Goal: Task Accomplishment & Management: Complete application form

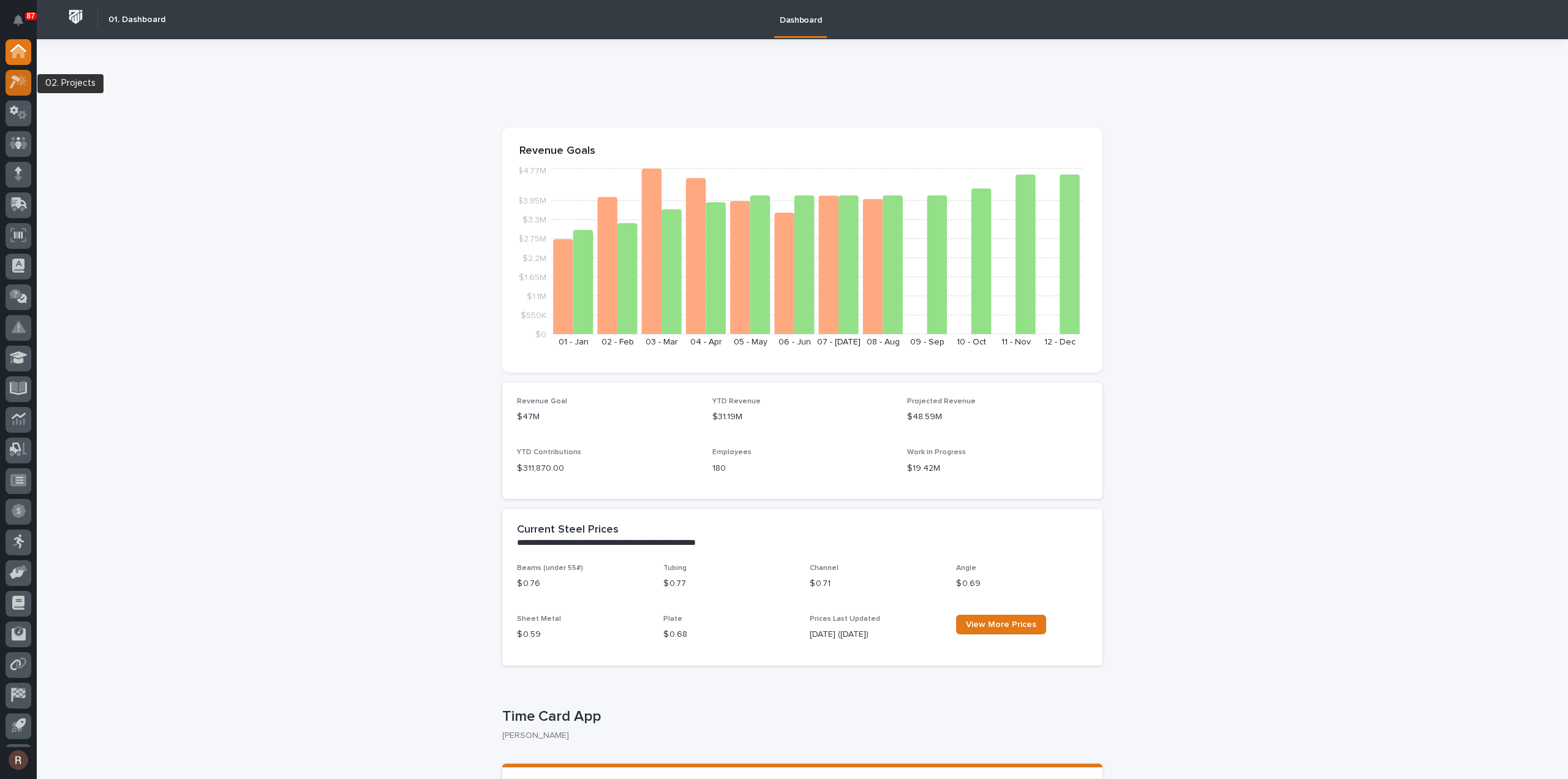
click at [23, 79] on icon at bounding box center [21, 81] width 10 height 12
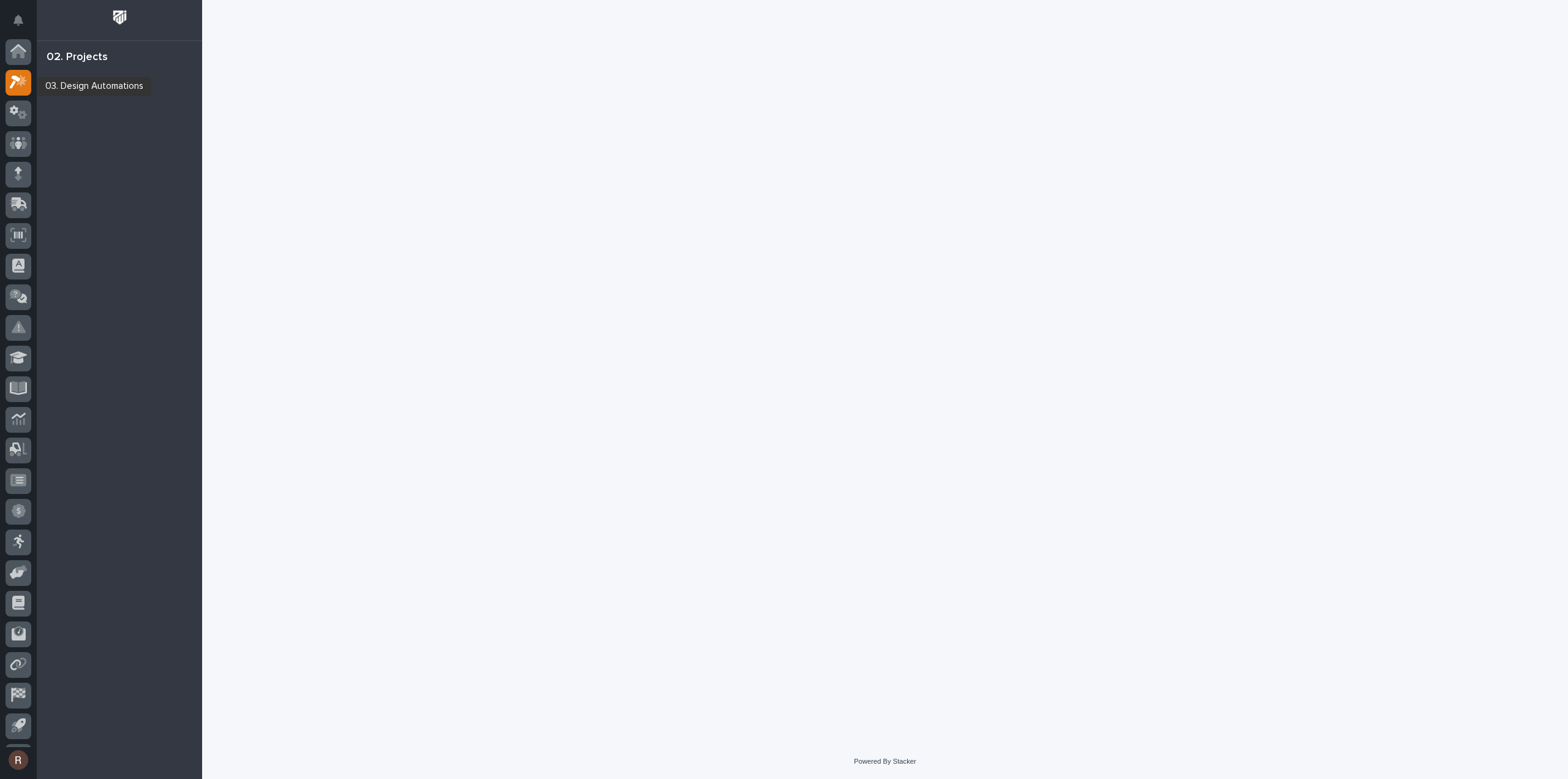
scroll to position [27, 0]
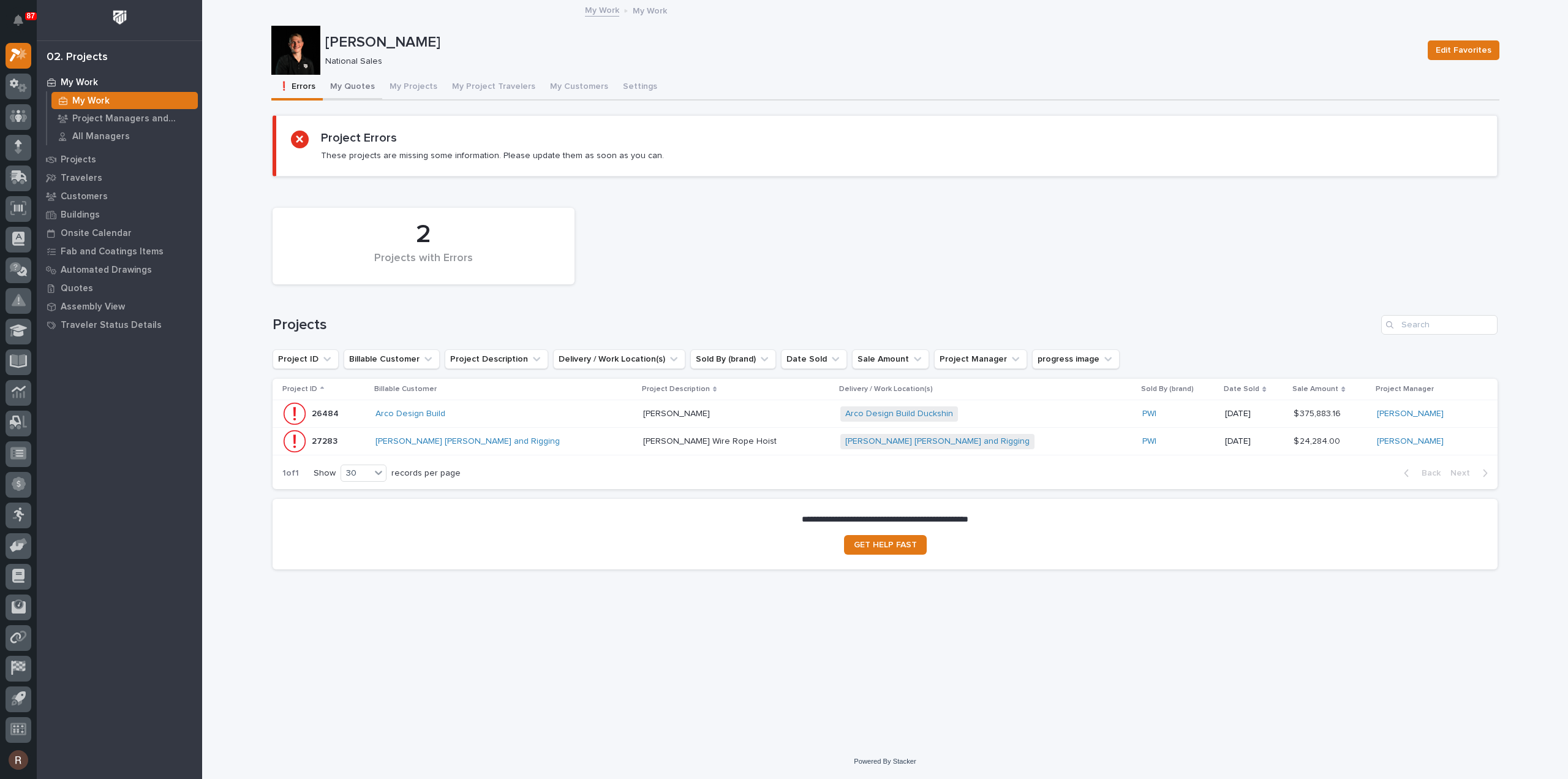
click at [352, 89] on button "My Quotes" at bounding box center [352, 88] width 60 height 26
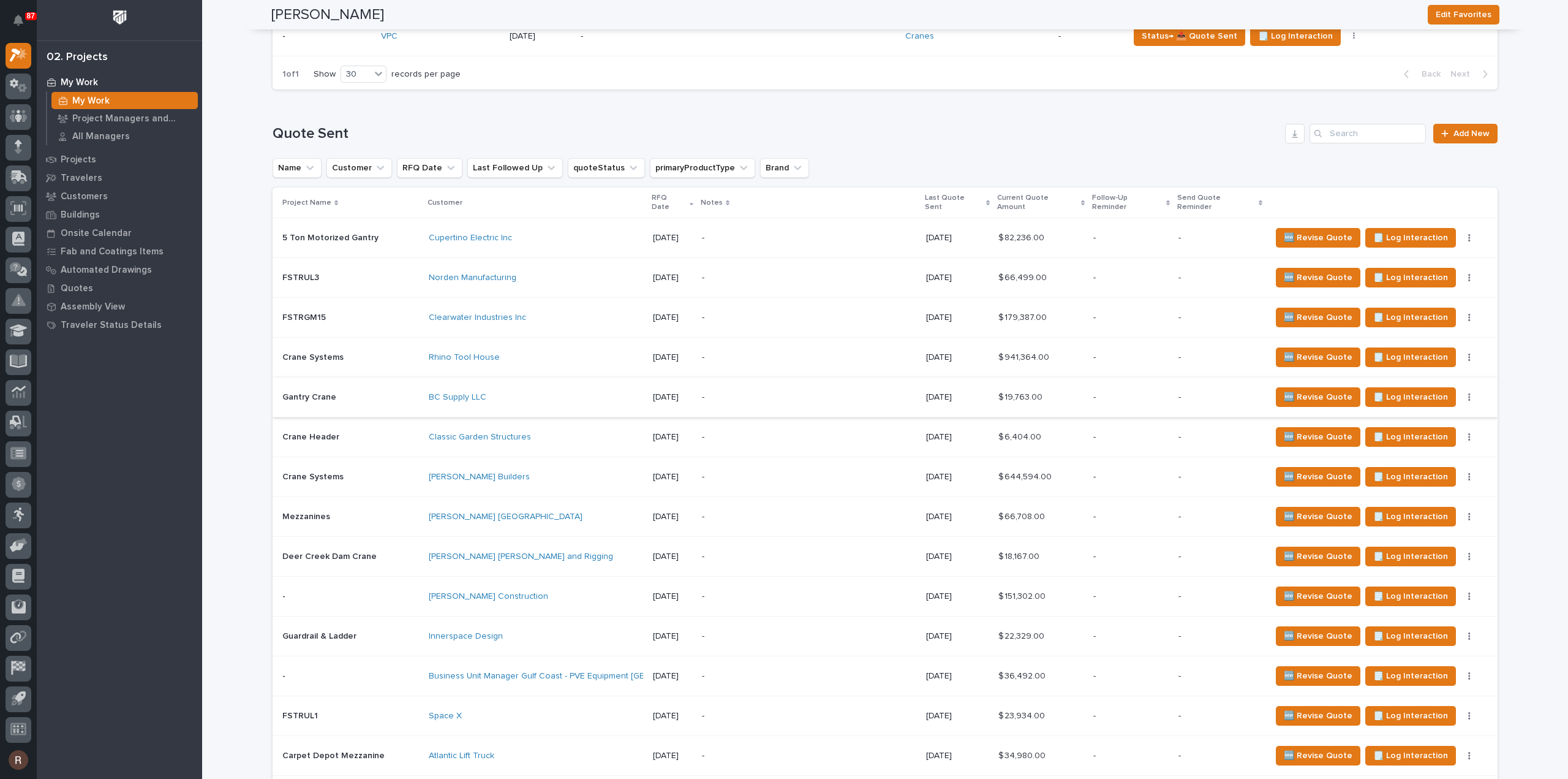
scroll to position [1654, 0]
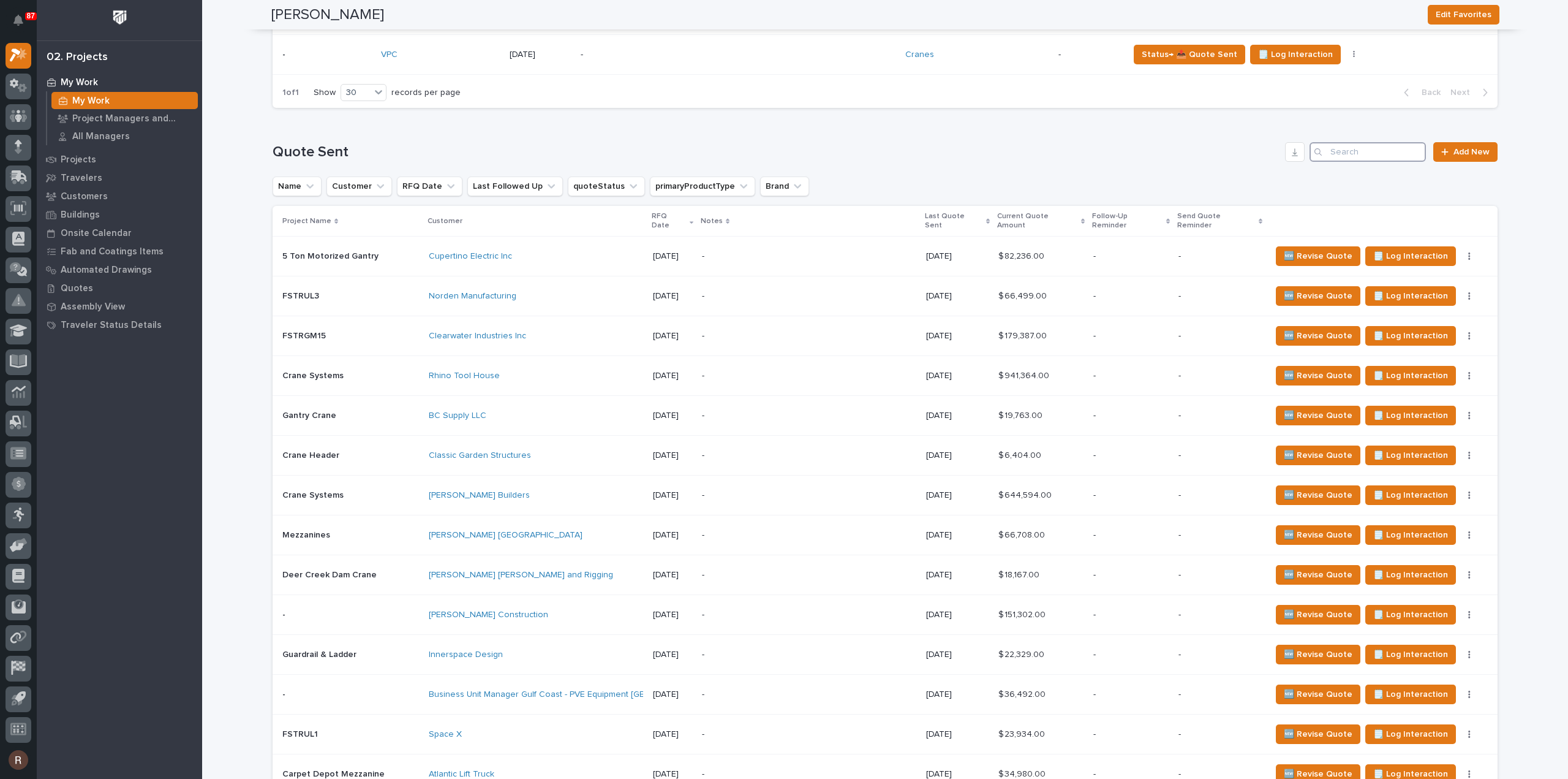
click at [1343, 162] on input "Search" at bounding box center [1368, 151] width 116 height 20
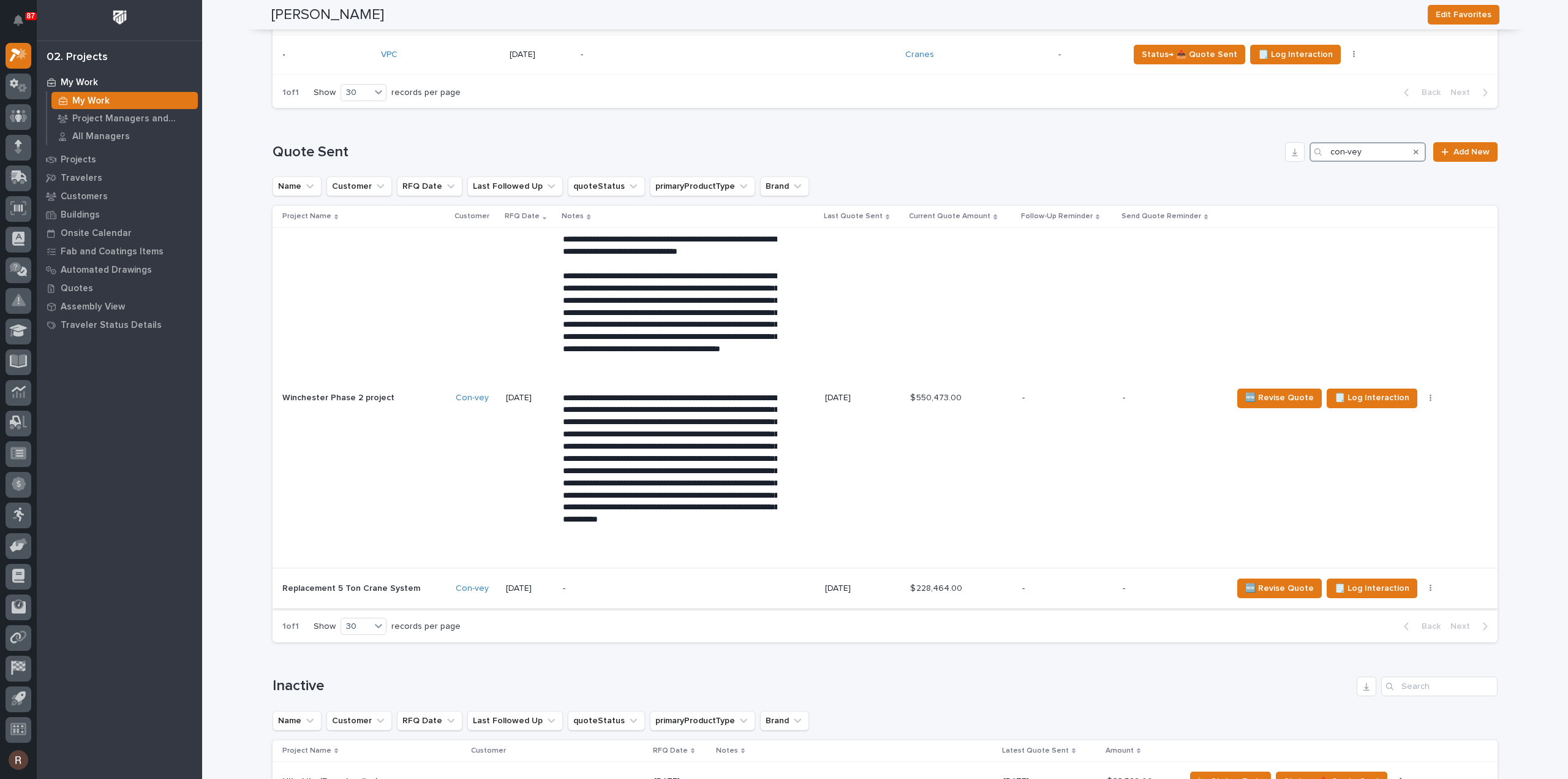
type input "con-vey"
click at [1173, 598] on div "-" at bounding box center [1173, 589] width 100 height 20
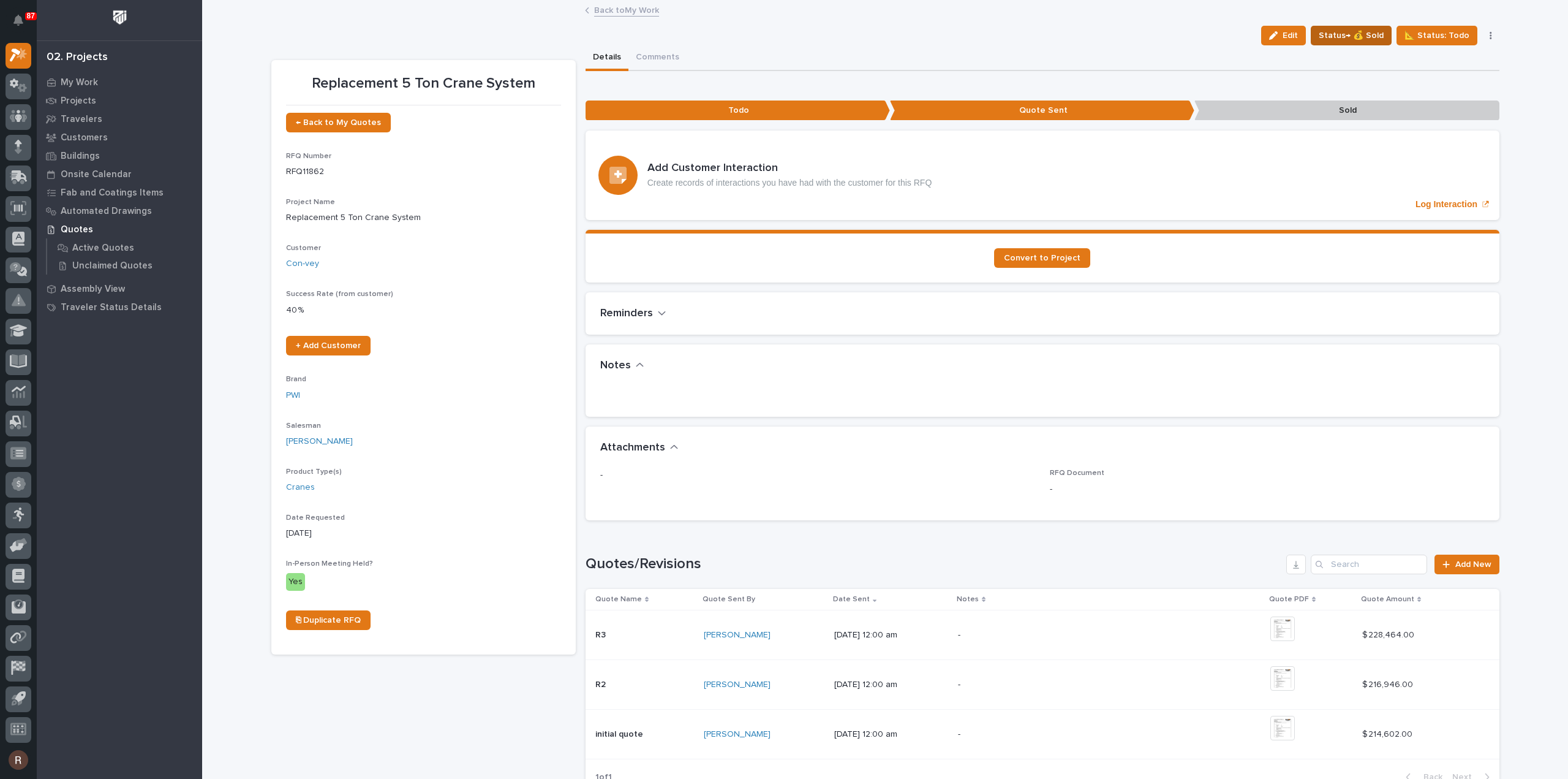
click at [1351, 35] on span "Status→ 💰 Sold" at bounding box center [1351, 35] width 65 height 15
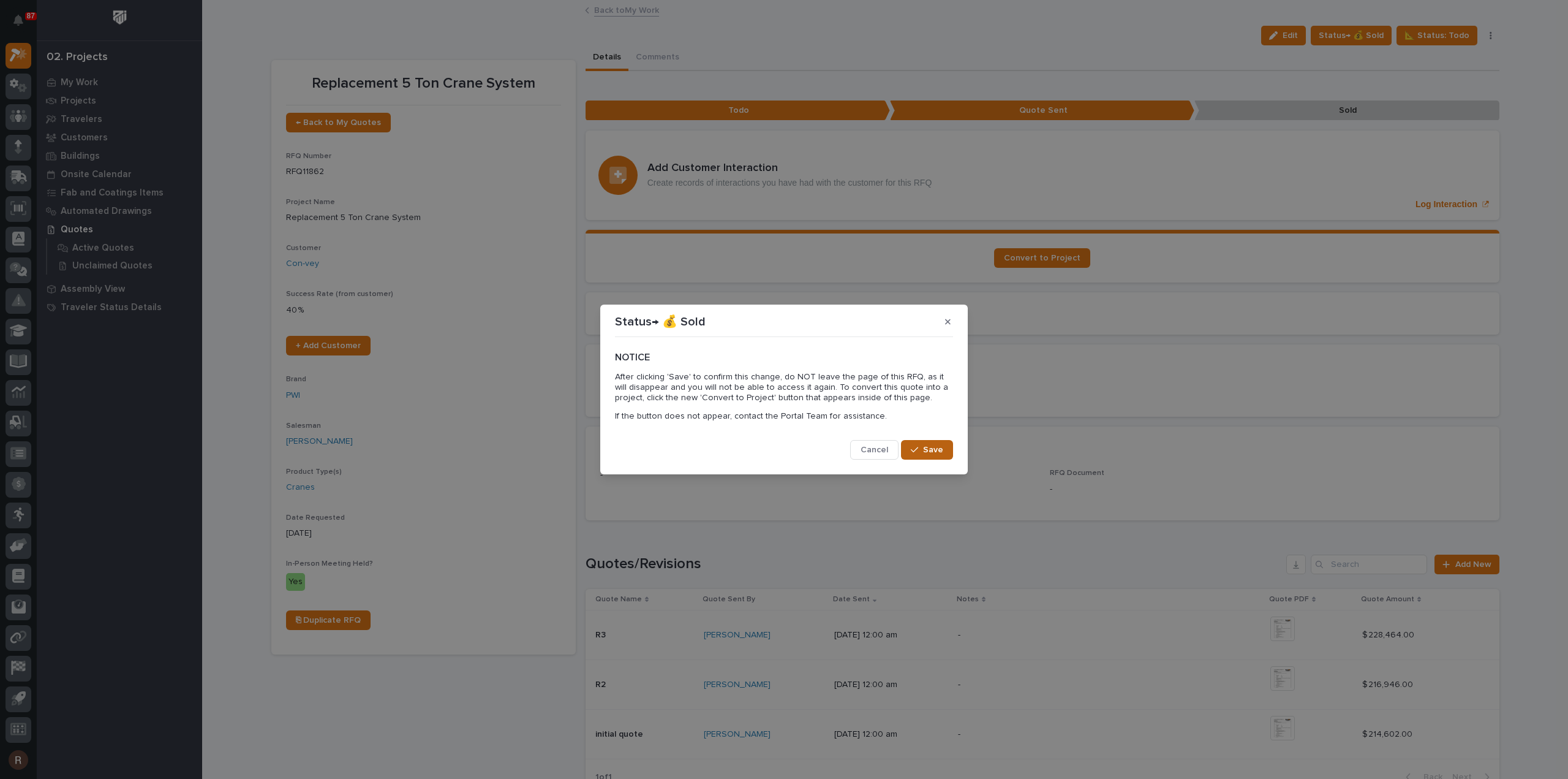
click at [915, 447] on icon "button" at bounding box center [914, 450] width 7 height 9
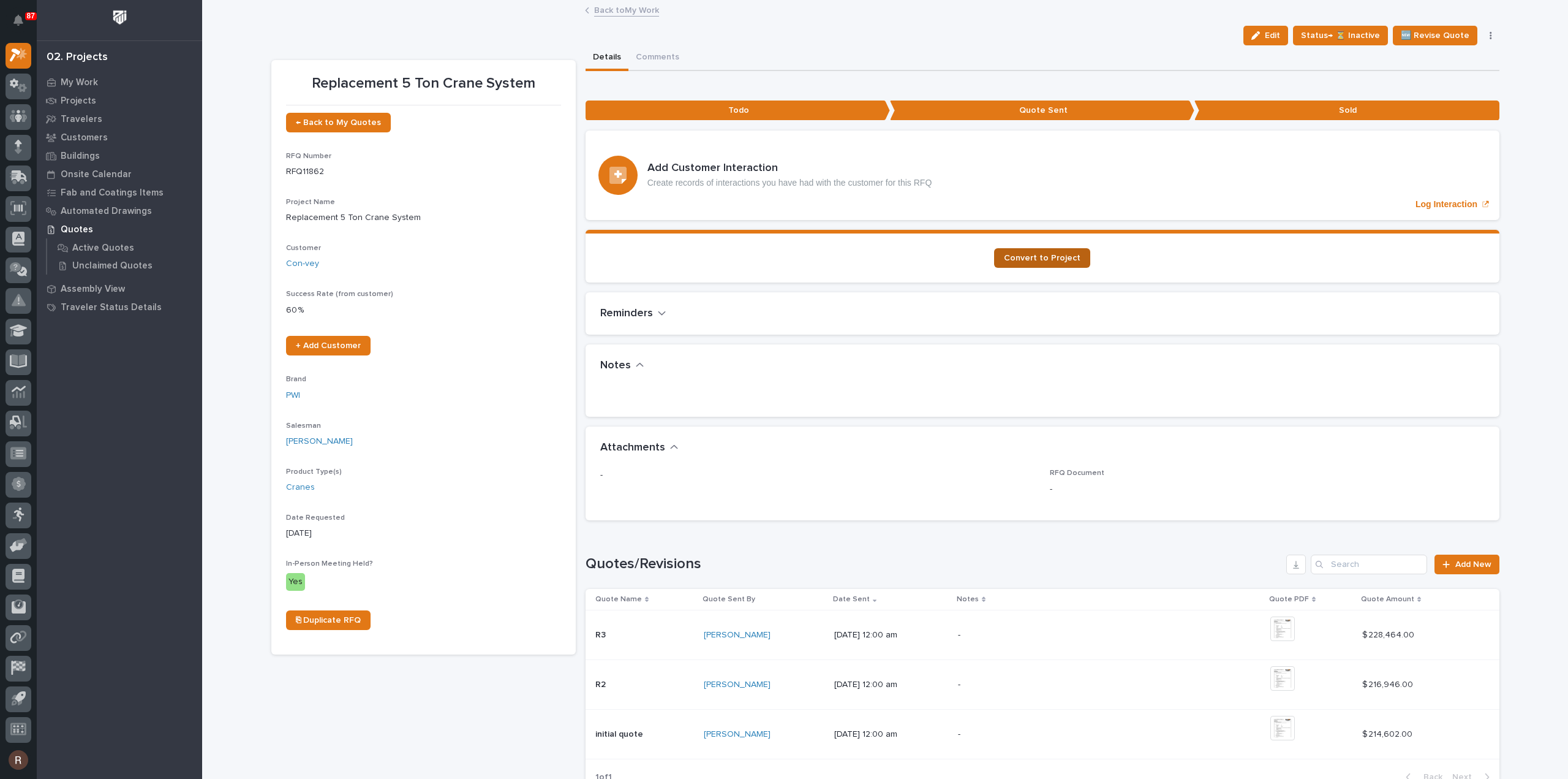
click at [1044, 261] on link "Convert to Project" at bounding box center [1042, 257] width 96 height 20
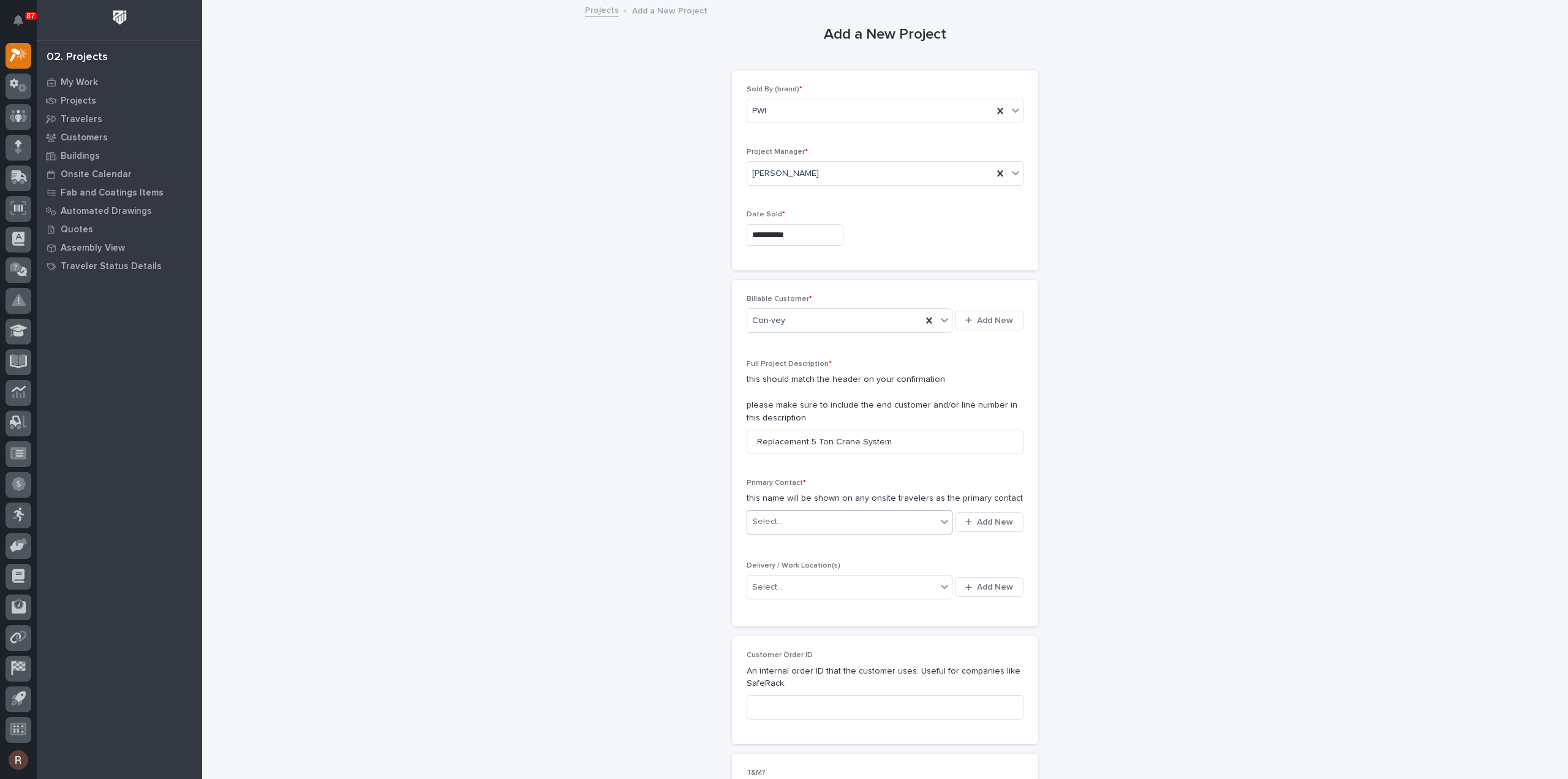
click at [759, 524] on div "Select..." at bounding box center [767, 522] width 31 height 13
type input "******"
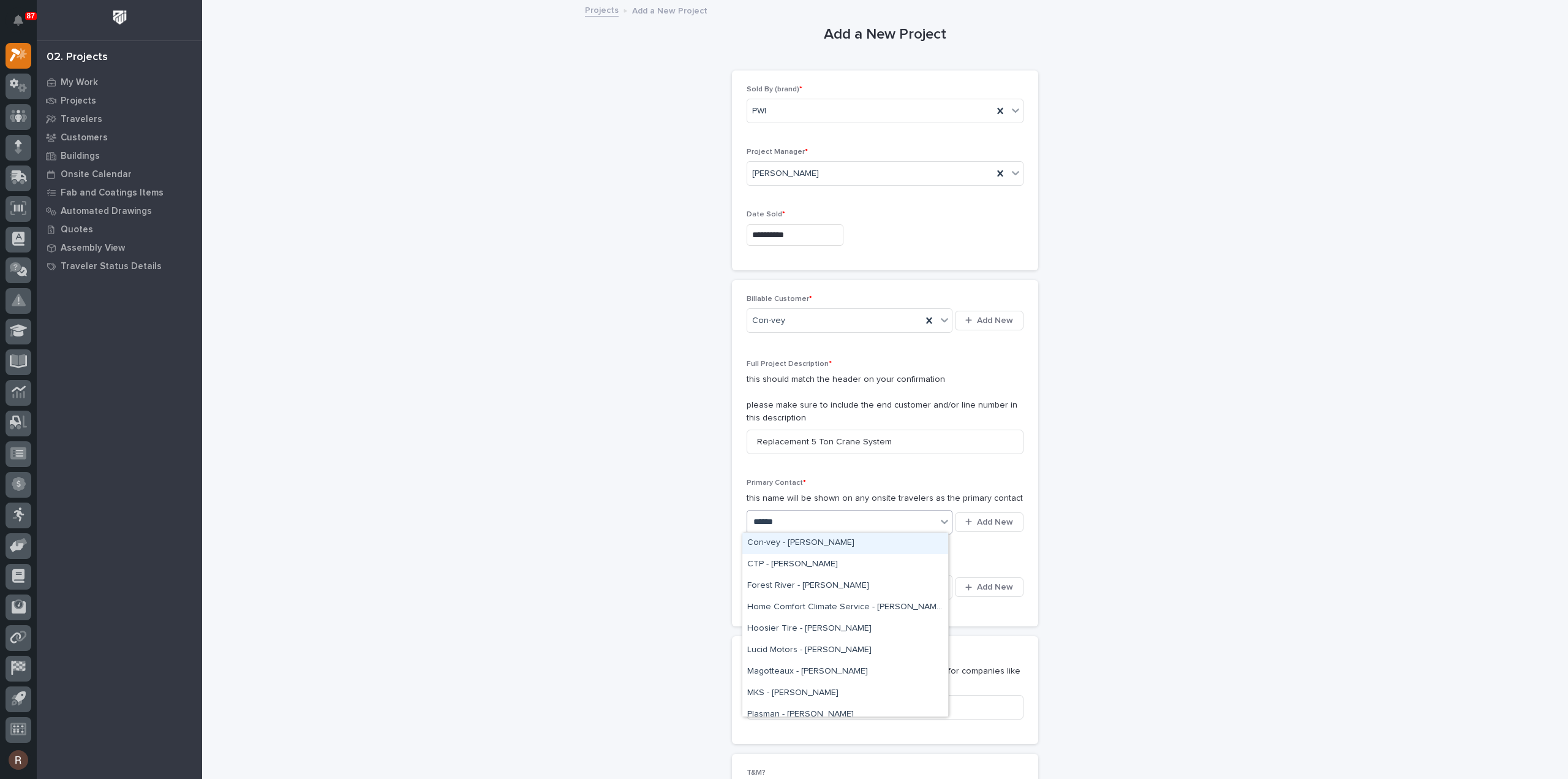
click at [818, 545] on div "Con-vey - [PERSON_NAME]" at bounding box center [845, 543] width 206 height 22
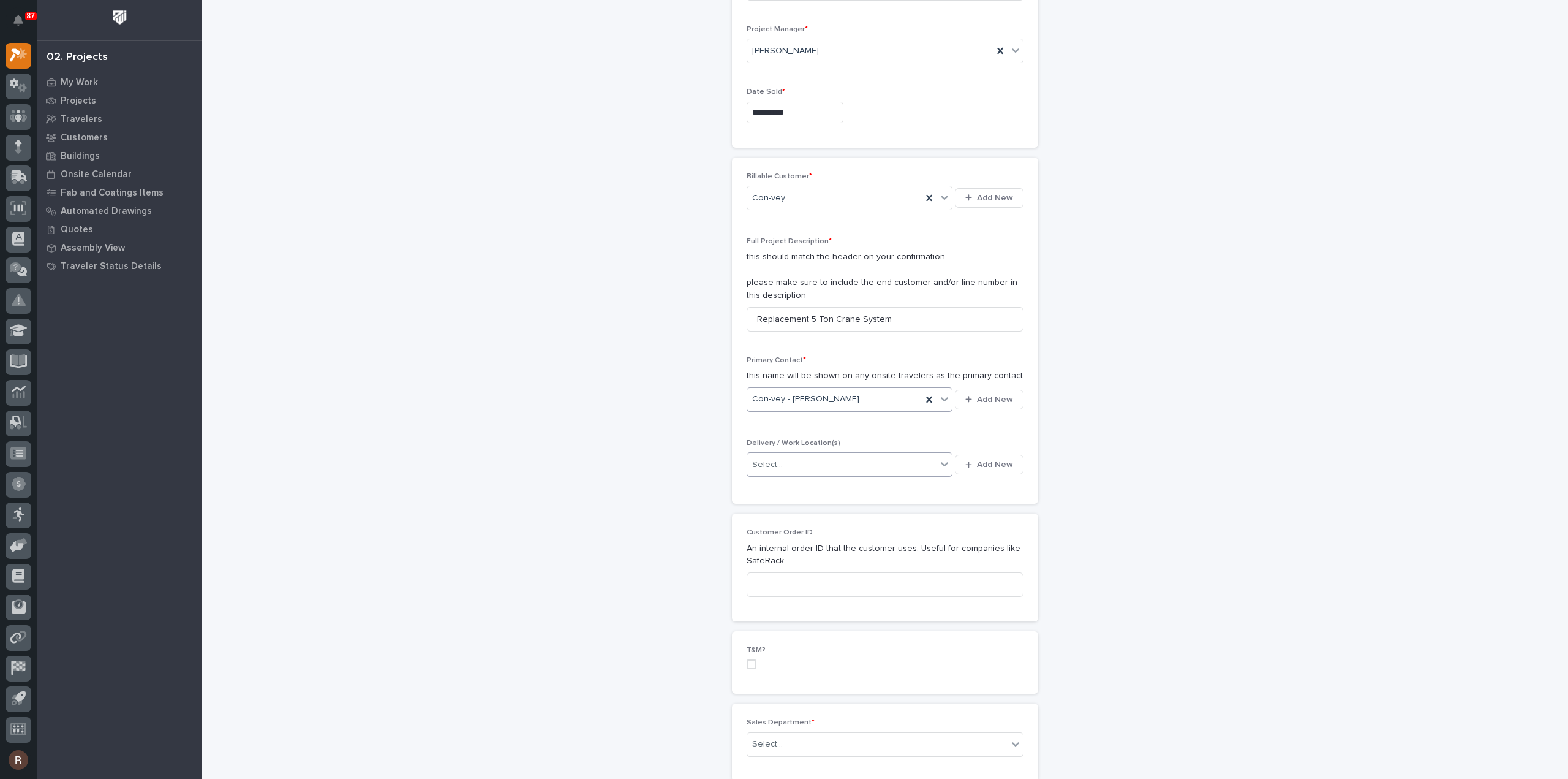
click at [809, 471] on div "Select..." at bounding box center [842, 465] width 189 height 20
type input "*******"
drag, startPoint x: 806, startPoint y: 493, endPoint x: 812, endPoint y: 526, distance: 33.5
click at [812, 526] on div "Con-vey Roseburg, [GEOGRAPHIC_DATA]" at bounding box center [845, 528] width 206 height 22
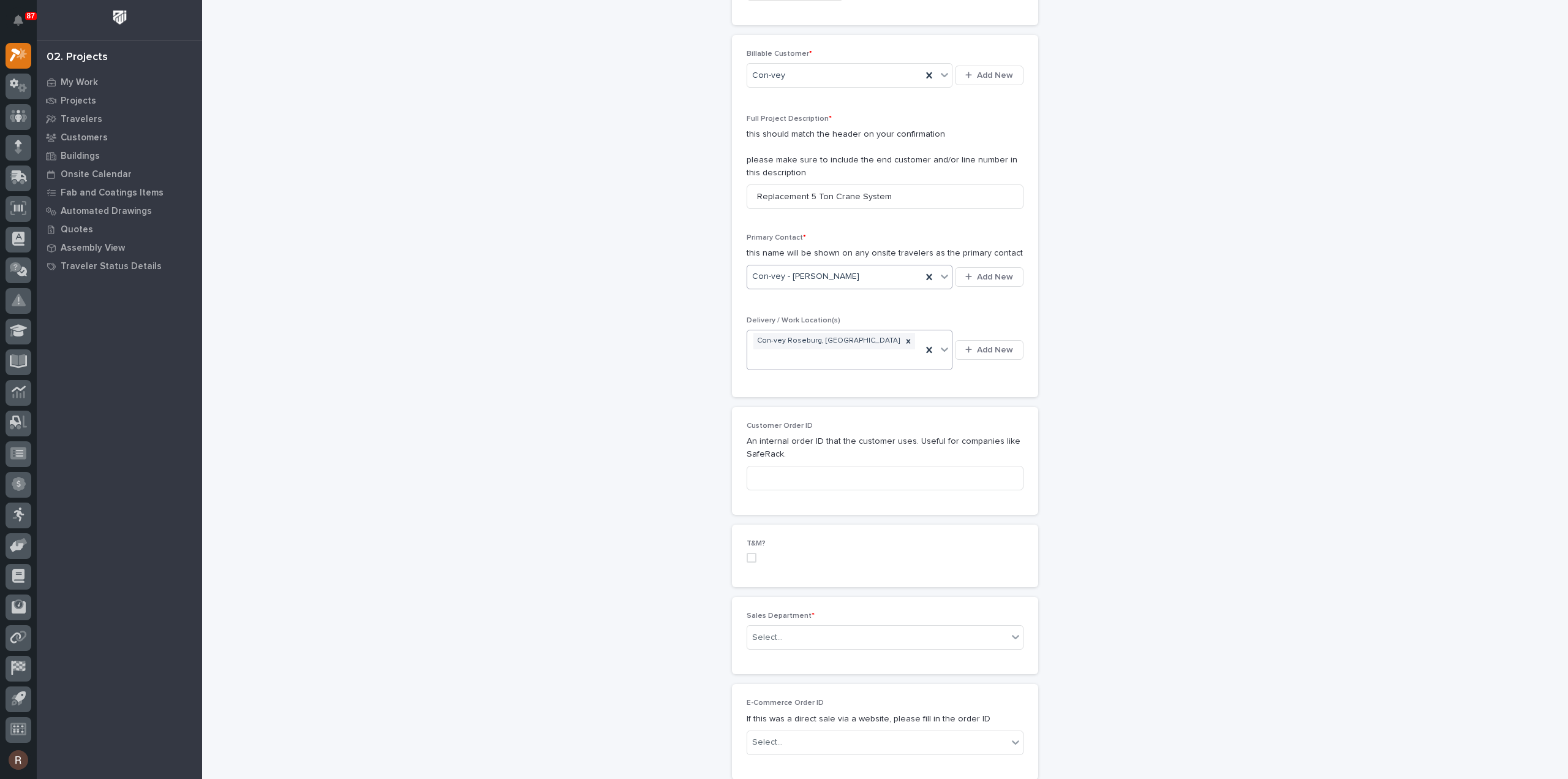
scroll to position [306, 0]
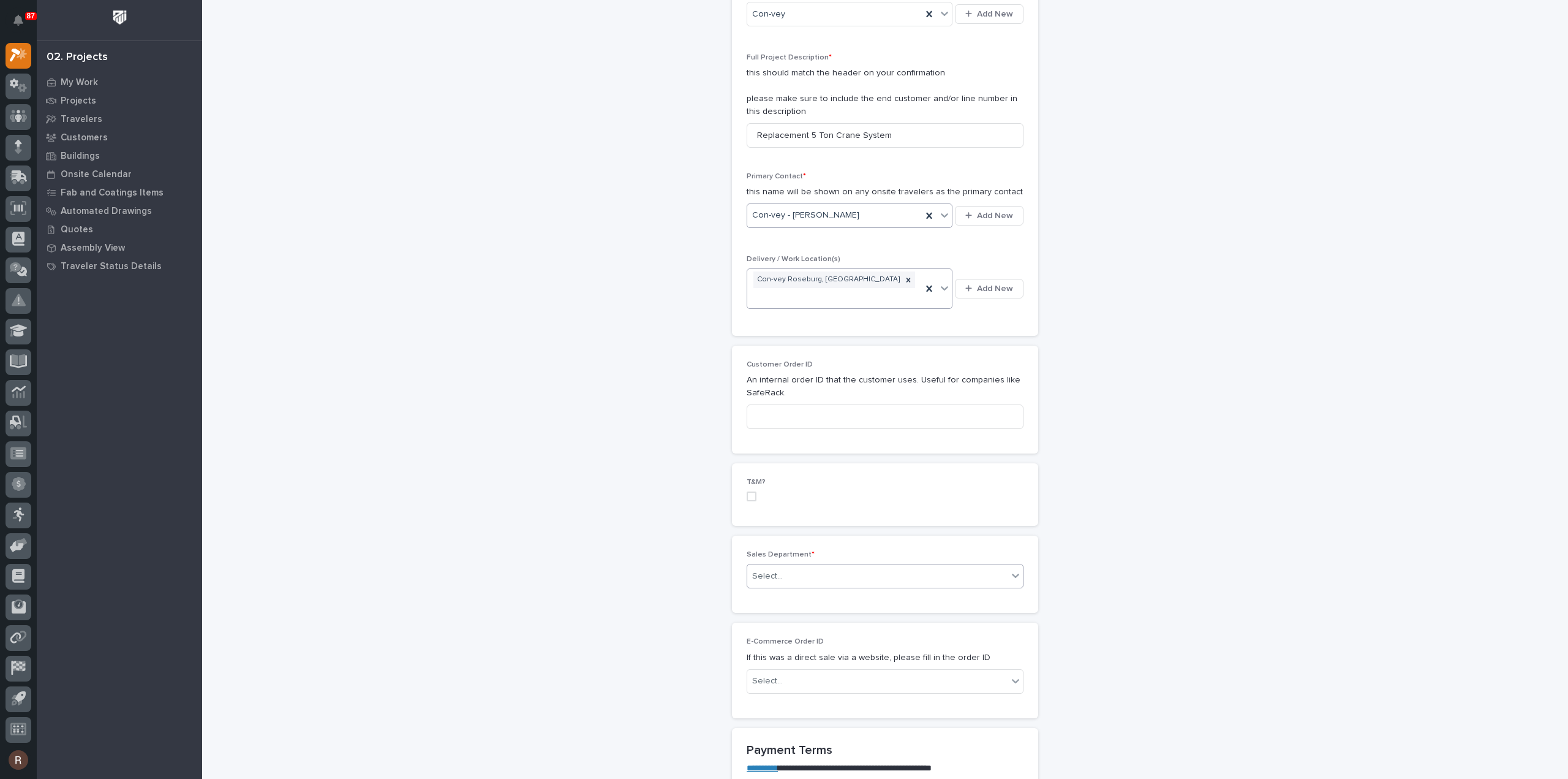
click at [786, 566] on div "Select..." at bounding box center [877, 577] width 260 height 20
click at [776, 580] on span "National Sales" at bounding box center [778, 580] width 62 height 14
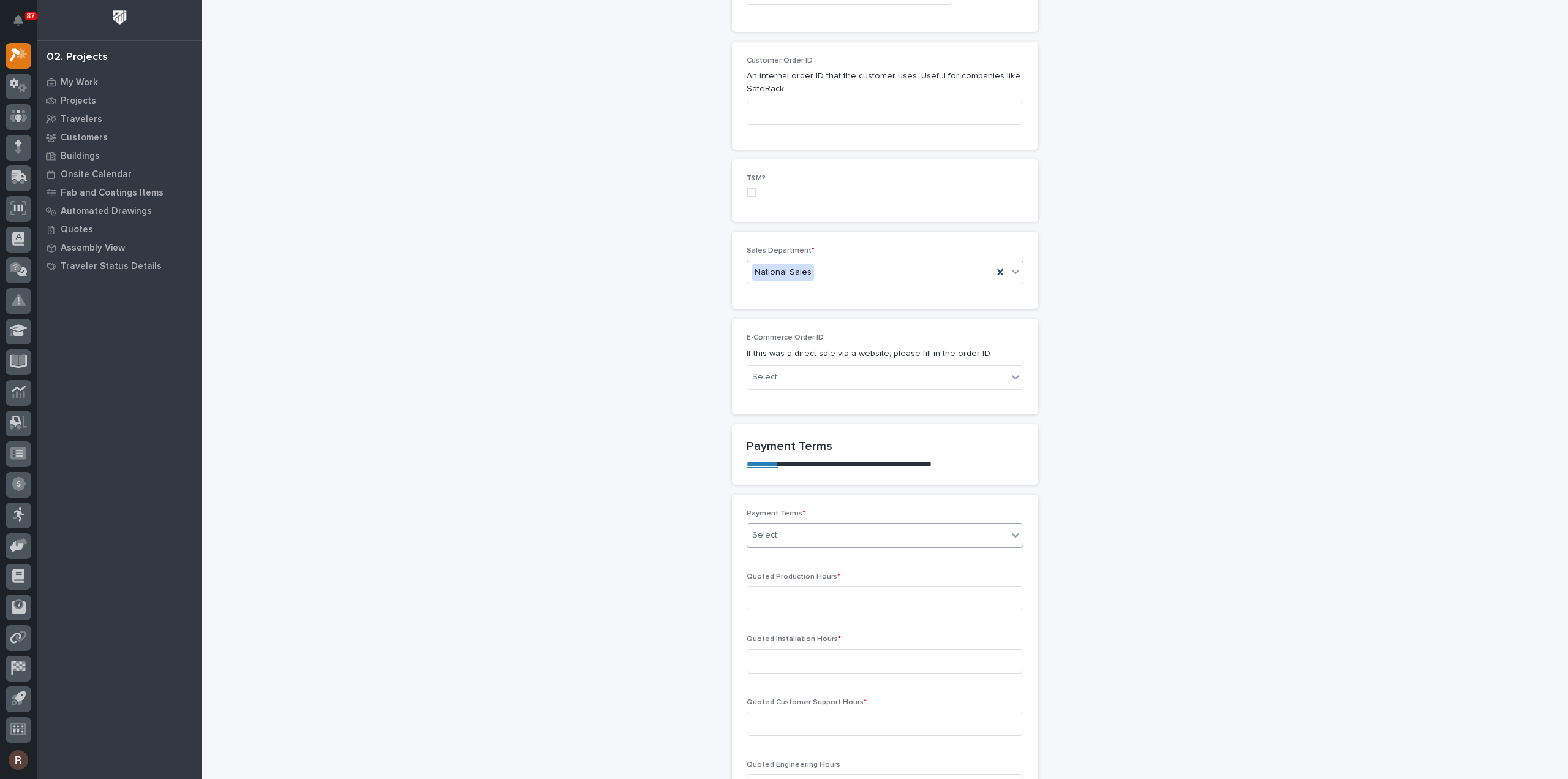
scroll to position [613, 0]
click at [777, 523] on div "Select..." at bounding box center [877, 533] width 260 height 20
click at [759, 638] on div "Other" at bounding box center [880, 645] width 276 height 22
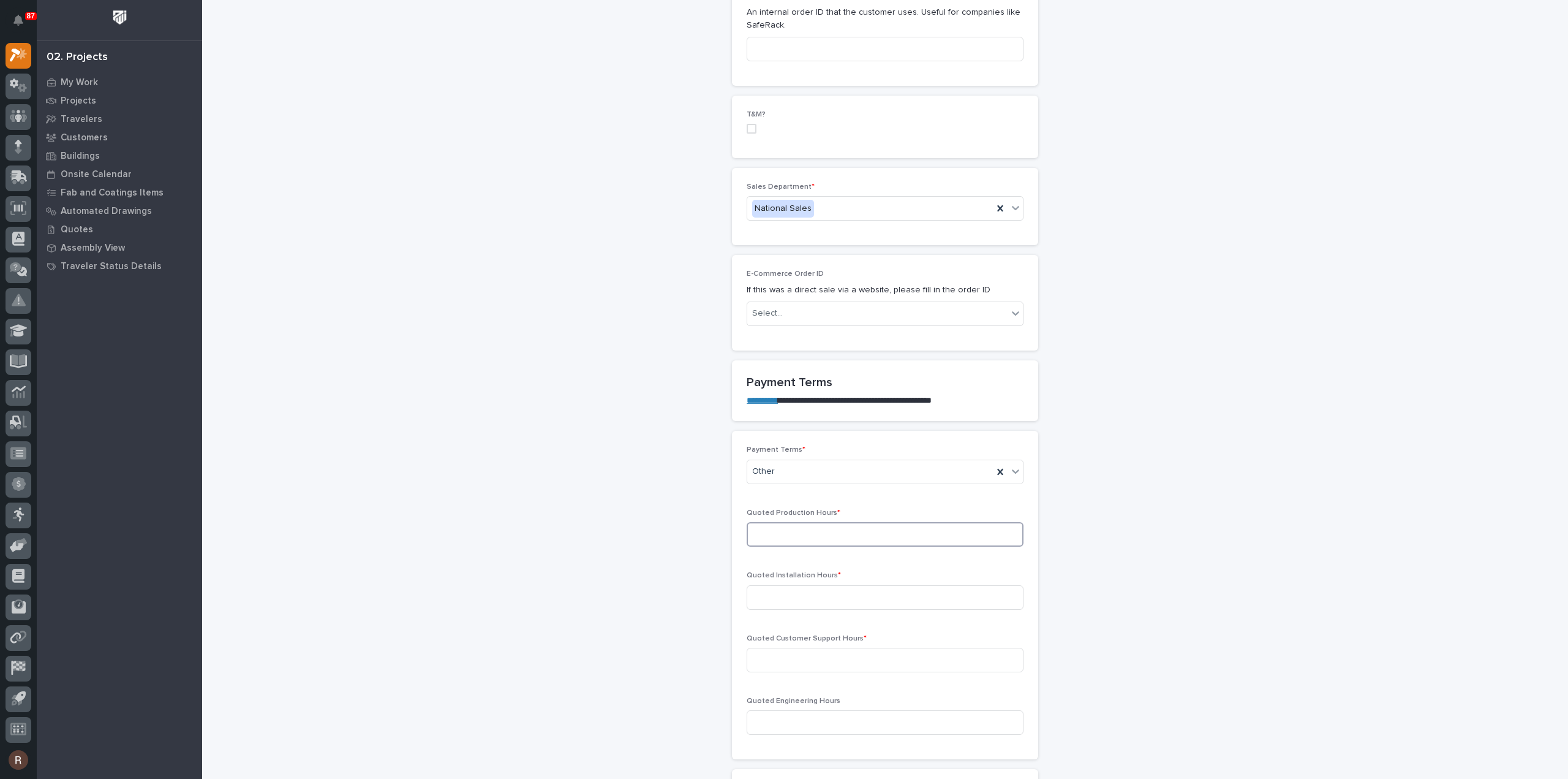
drag, startPoint x: 803, startPoint y: 515, endPoint x: 798, endPoint y: 520, distance: 7.1
click at [803, 522] on input at bounding box center [886, 535] width 277 height 24
type input "159"
type input "537"
click at [781, 634] on div "Quoted Customer Support Hours *" at bounding box center [886, 658] width 277 height 48
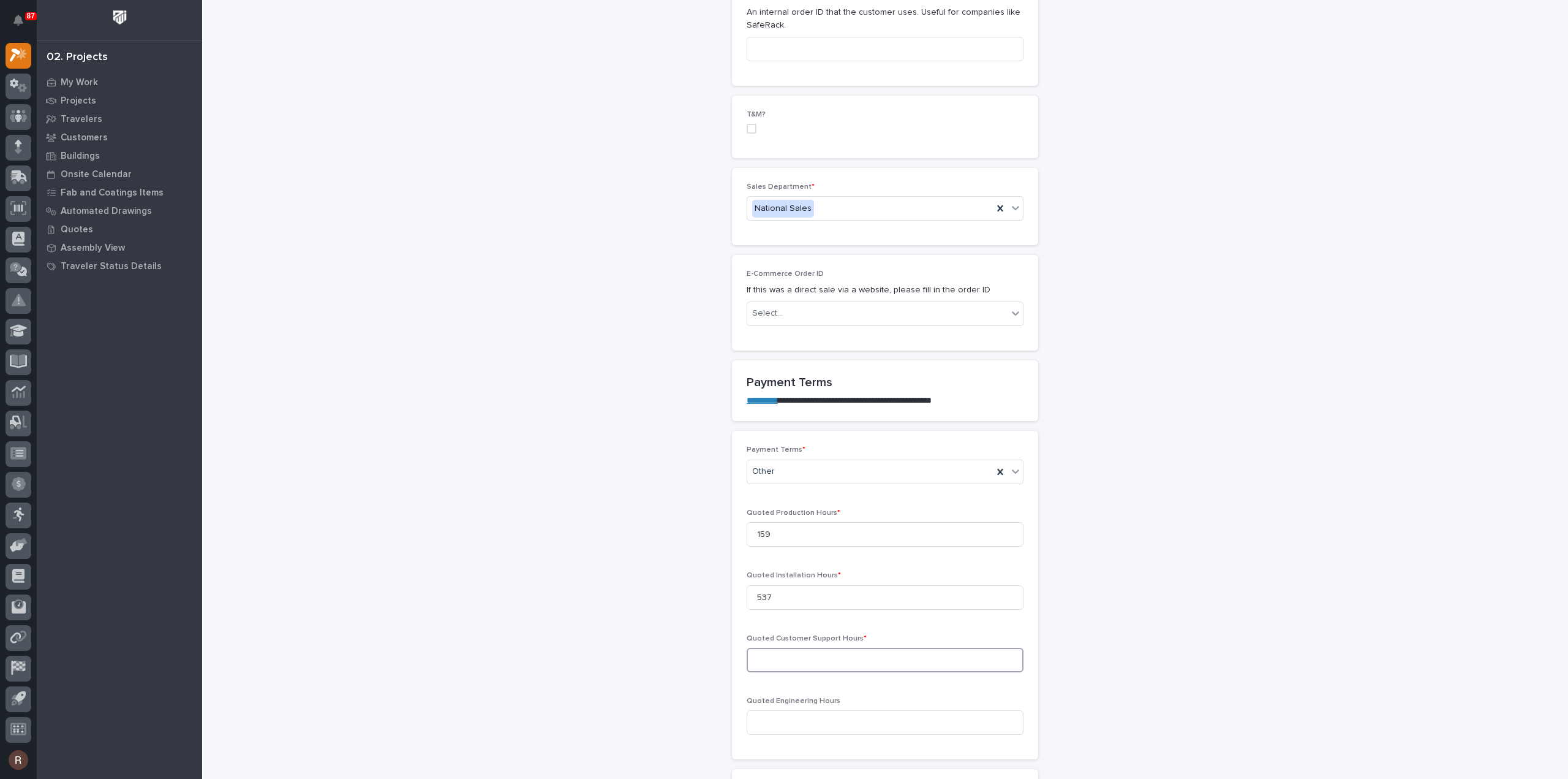
click at [782, 648] on input at bounding box center [886, 660] width 277 height 24
type input "5"
click at [817, 710] on input at bounding box center [886, 723] width 277 height 24
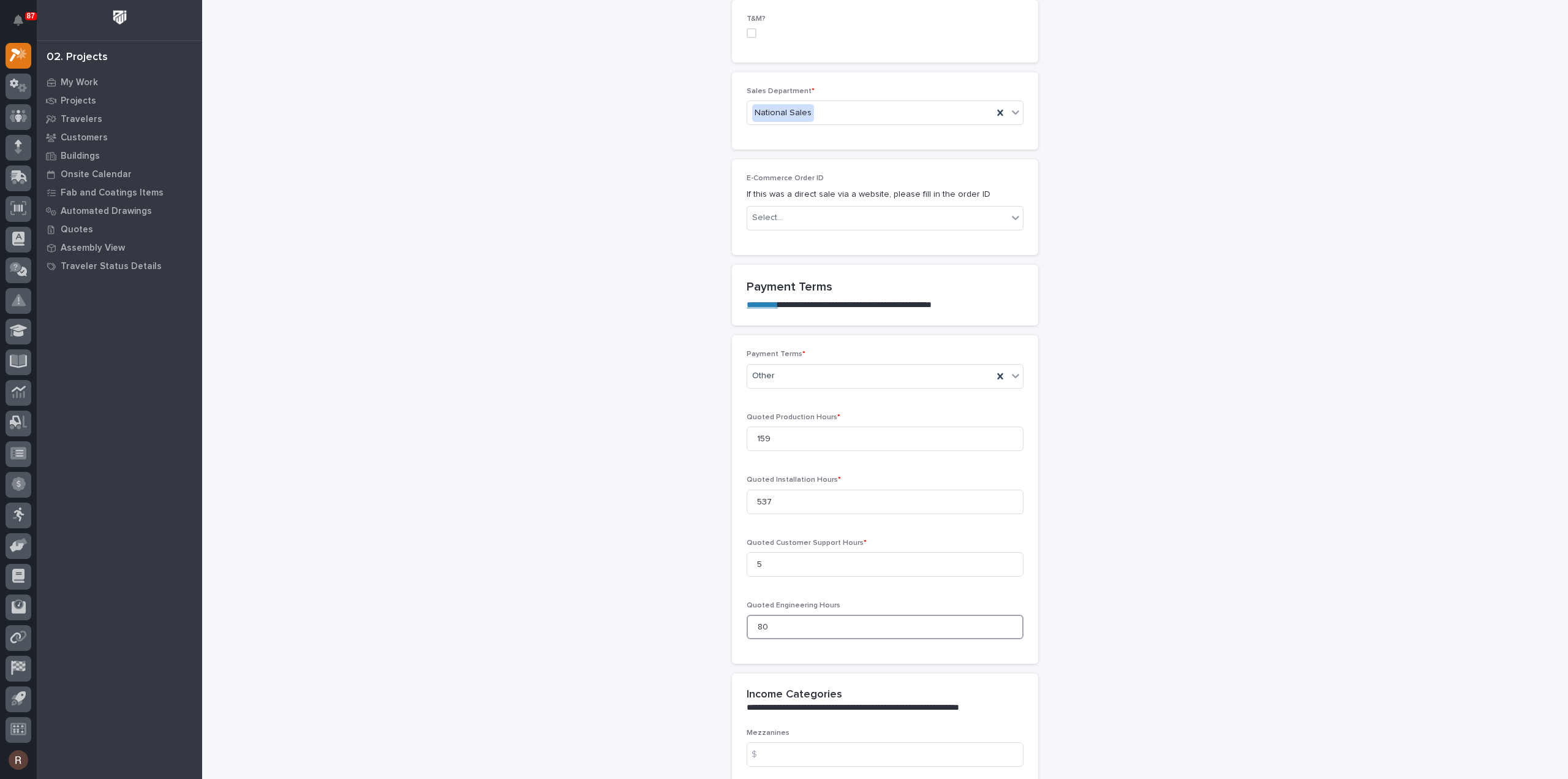
scroll to position [919, 0]
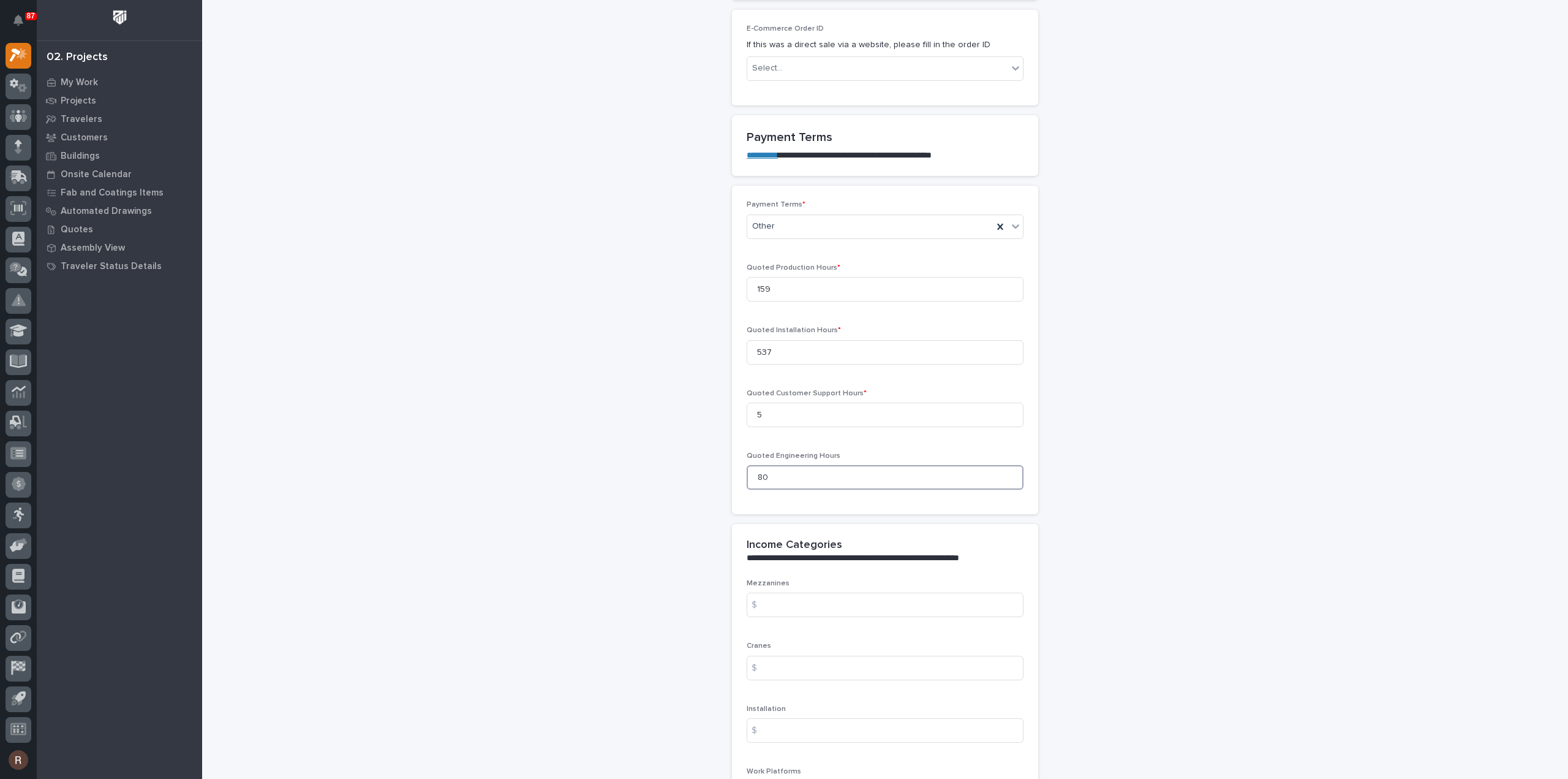
type input "80"
click at [847, 592] on input at bounding box center [886, 604] width 277 height 24
type input "97258.38"
drag, startPoint x: 828, startPoint y: 592, endPoint x: 708, endPoint y: 626, distance: 124.7
click at [696, 647] on div "**********" at bounding box center [886, 374] width 1228 height 2582
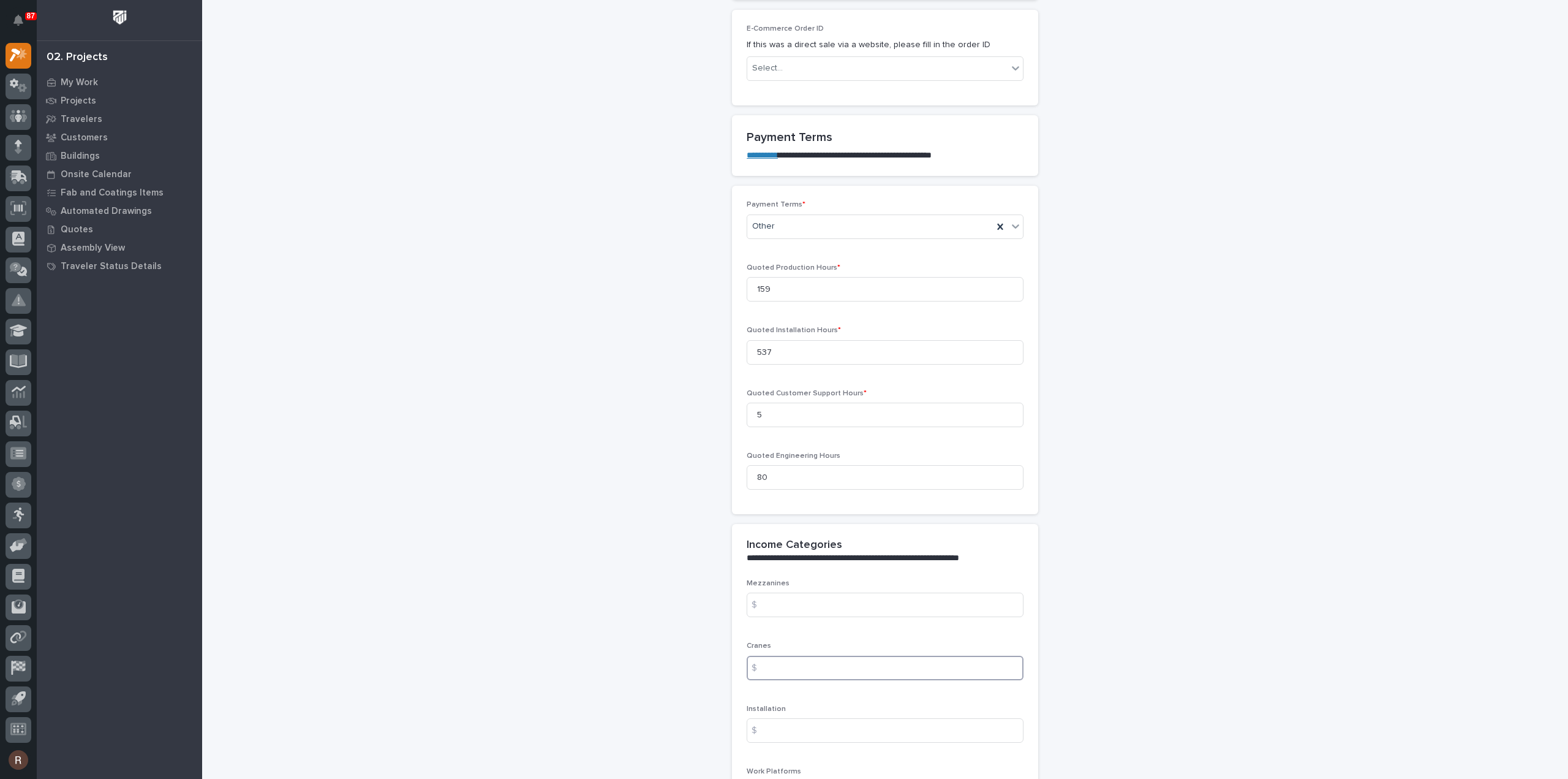
click at [792, 655] on input at bounding box center [886, 668] width 277 height 24
paste input "97258.38"
type input "97258.38"
click at [776, 718] on input at bounding box center [886, 730] width 277 height 24
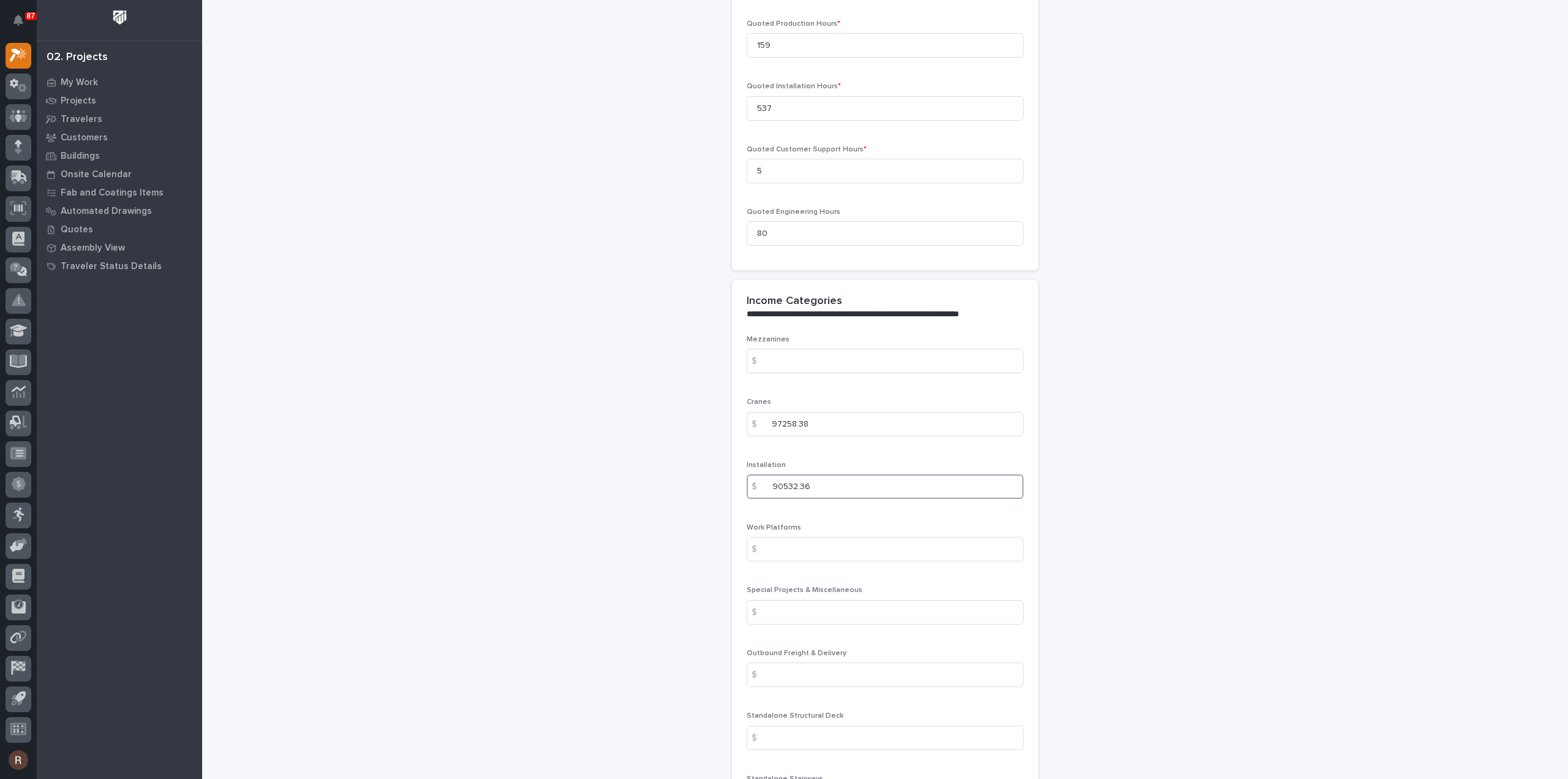
scroll to position [1164, 0]
type input "90532.36"
click at [783, 536] on input at bounding box center [886, 547] width 277 height 24
type input "0"
click at [784, 598] on input at bounding box center [886, 611] width 277 height 24
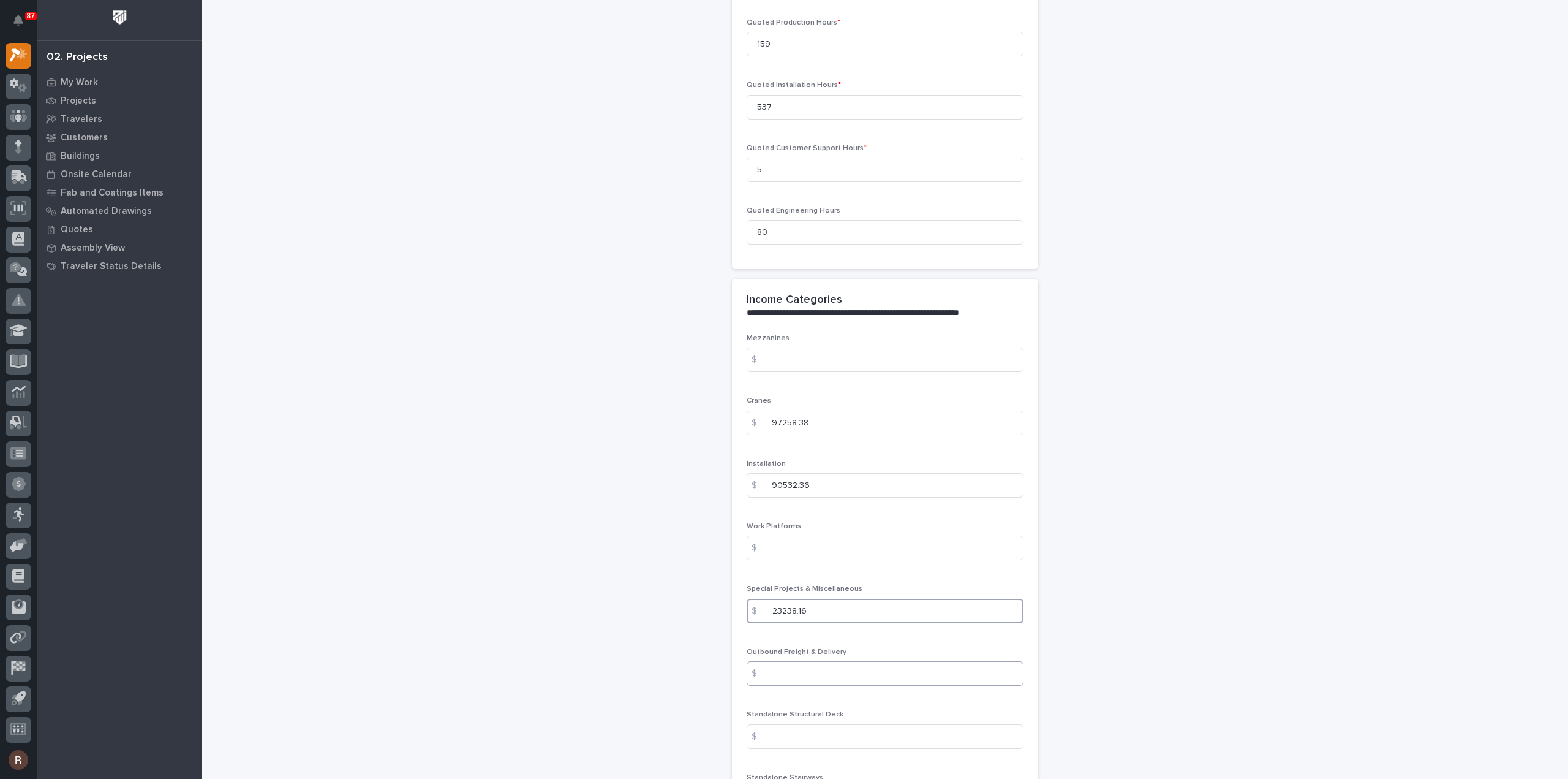
type input "23238.16"
click at [786, 661] on input at bounding box center [886, 673] width 277 height 24
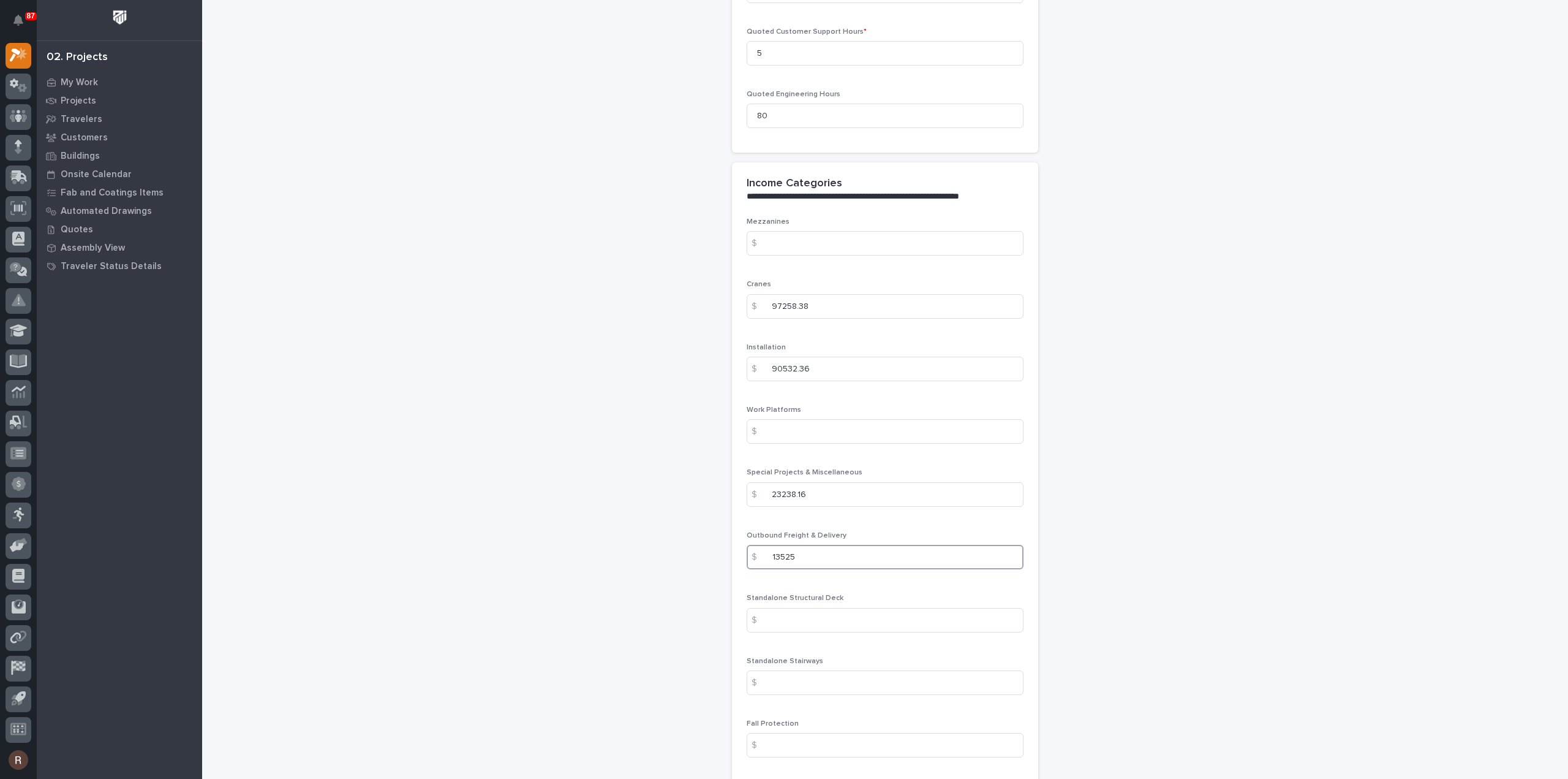
scroll to position [1348, 0]
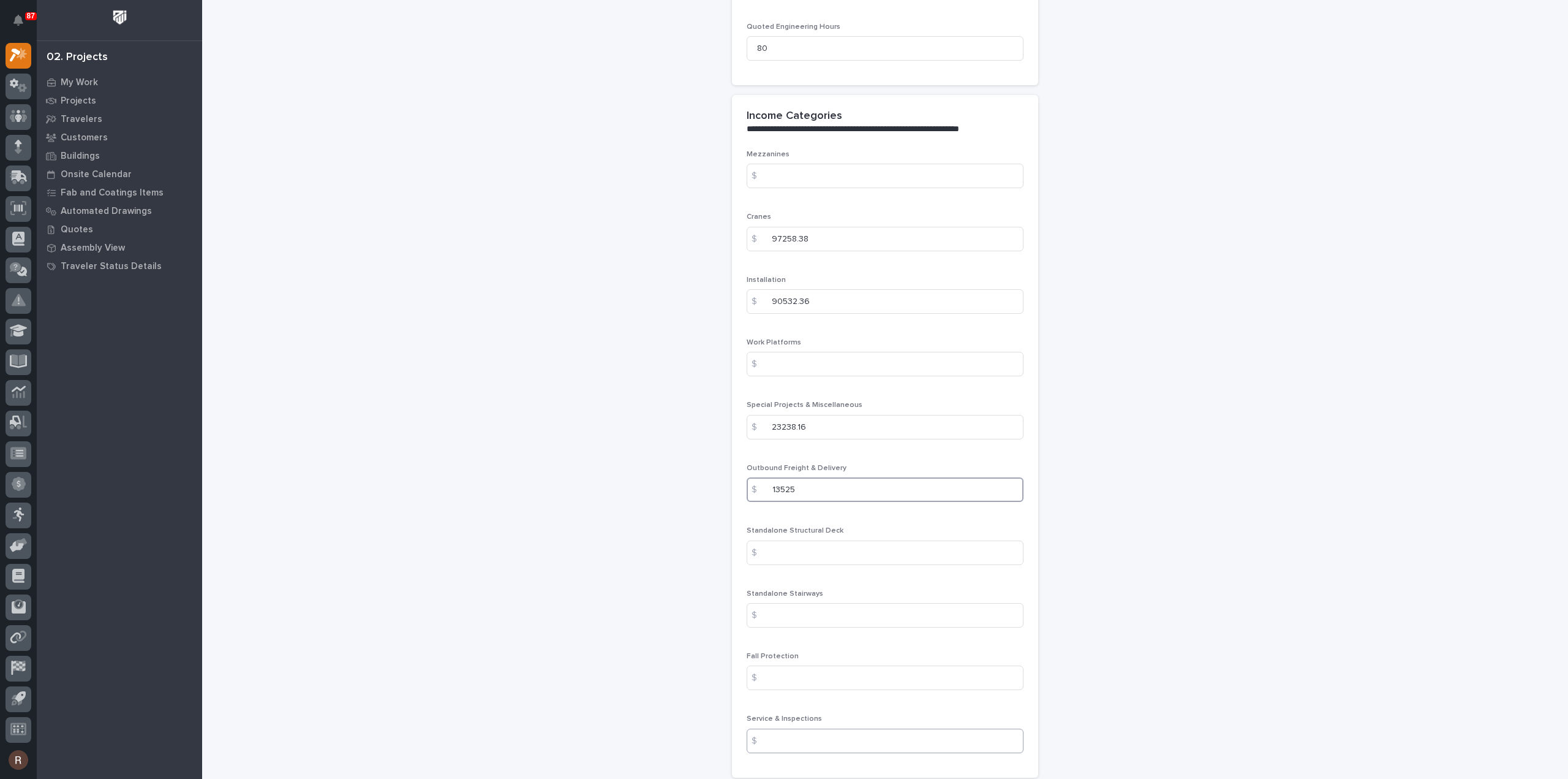
type input "13525"
click at [780, 729] on input at bounding box center [886, 741] width 277 height 24
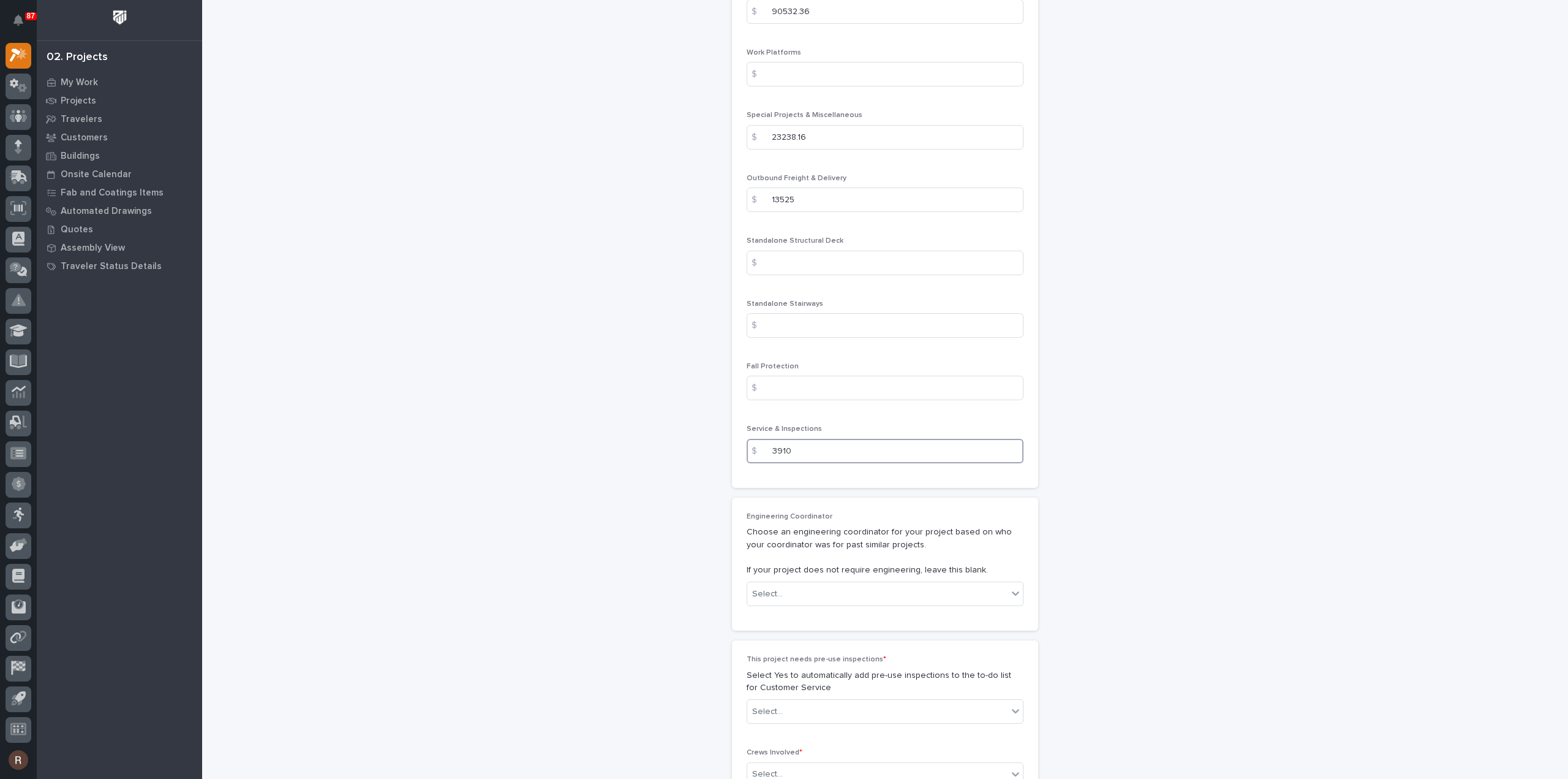
scroll to position [1716, 0]
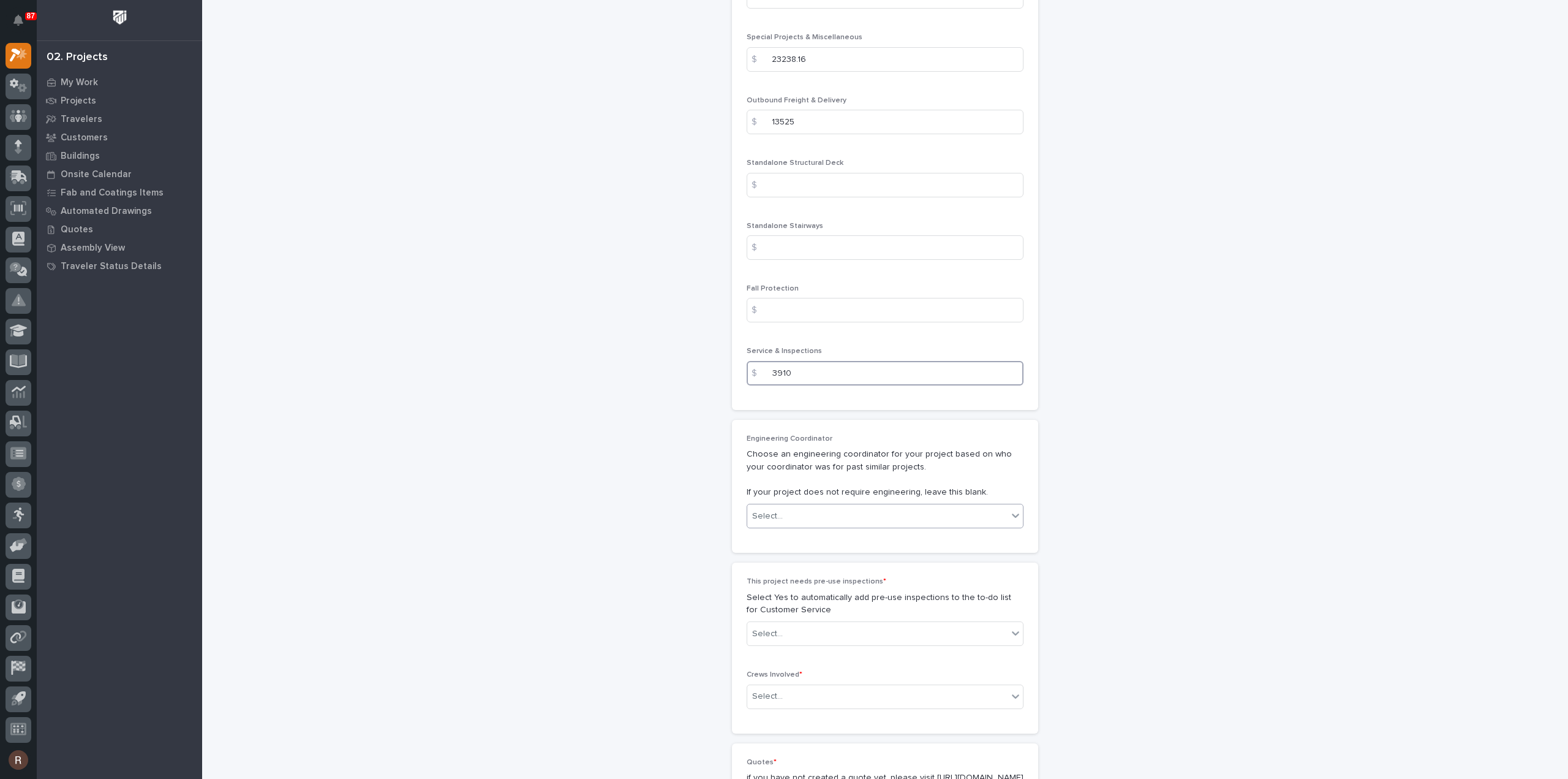
type input "3910"
click at [772, 510] on div "Select..." at bounding box center [767, 516] width 31 height 13
click at [777, 604] on div "[PERSON_NAME]" at bounding box center [880, 606] width 276 height 22
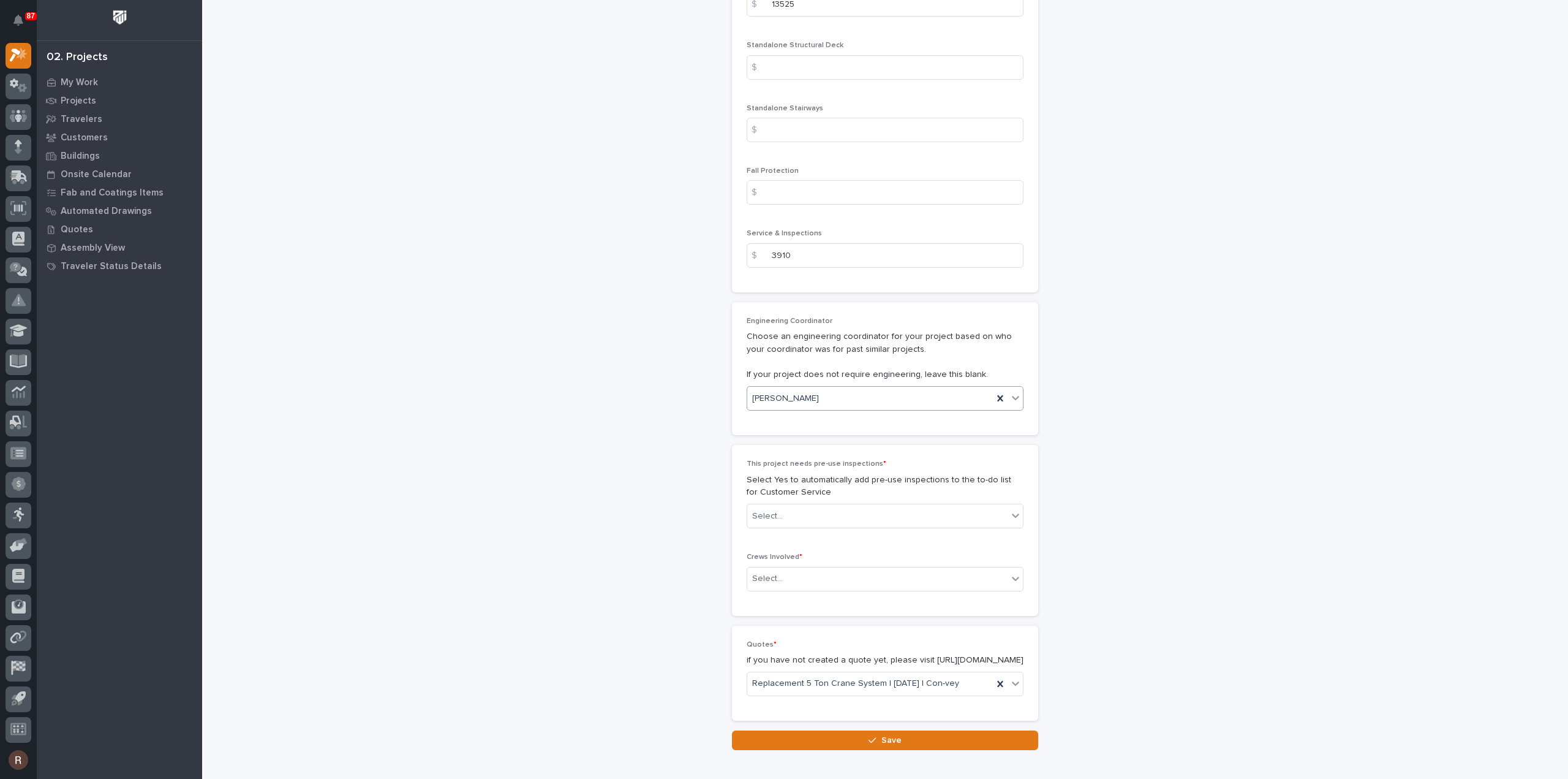
scroll to position [1838, 0]
click at [786, 501] on div "Select..." at bounding box center [877, 511] width 260 height 20
click at [763, 509] on div "Yes" at bounding box center [880, 515] width 276 height 22
click at [763, 567] on div "Select..." at bounding box center [767, 573] width 31 height 13
click at [765, 570] on div "Production" at bounding box center [880, 577] width 276 height 22
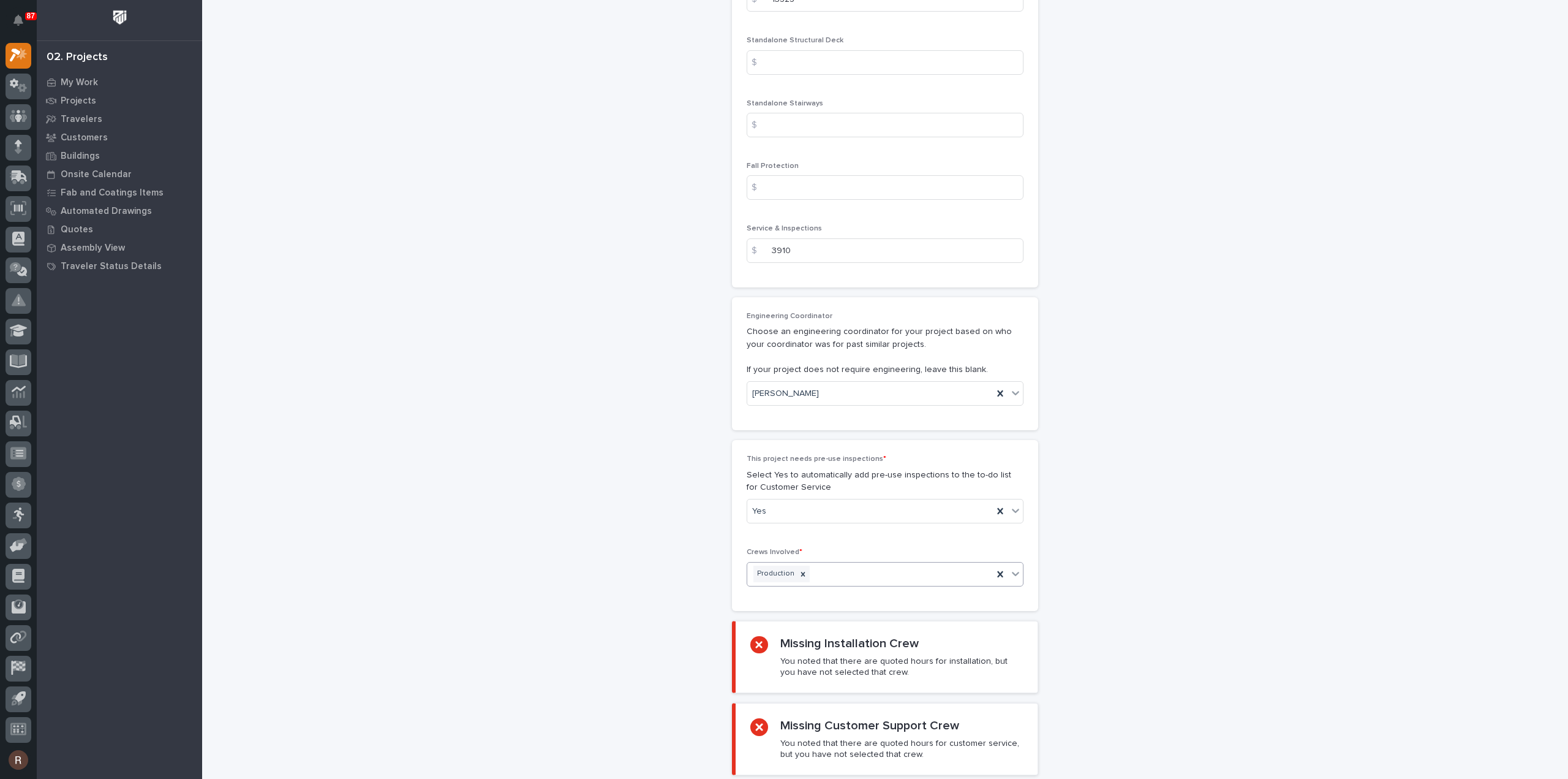
click at [837, 563] on div "Production" at bounding box center [871, 574] width 246 height 22
click at [911, 563] on div "Production Installation" at bounding box center [871, 574] width 246 height 22
click at [888, 579] on div "Customer Support" at bounding box center [880, 577] width 276 height 22
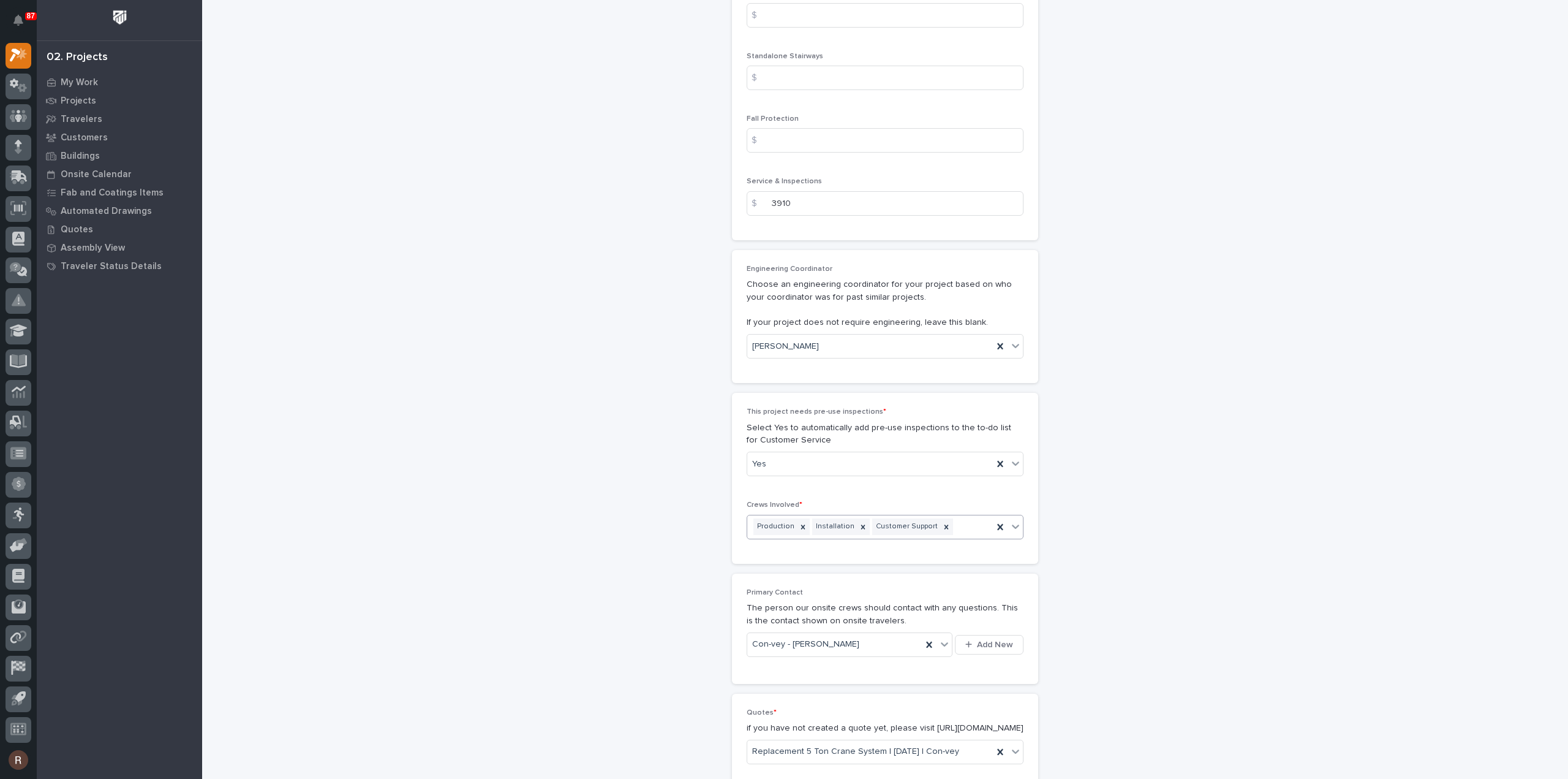
scroll to position [2012, 0]
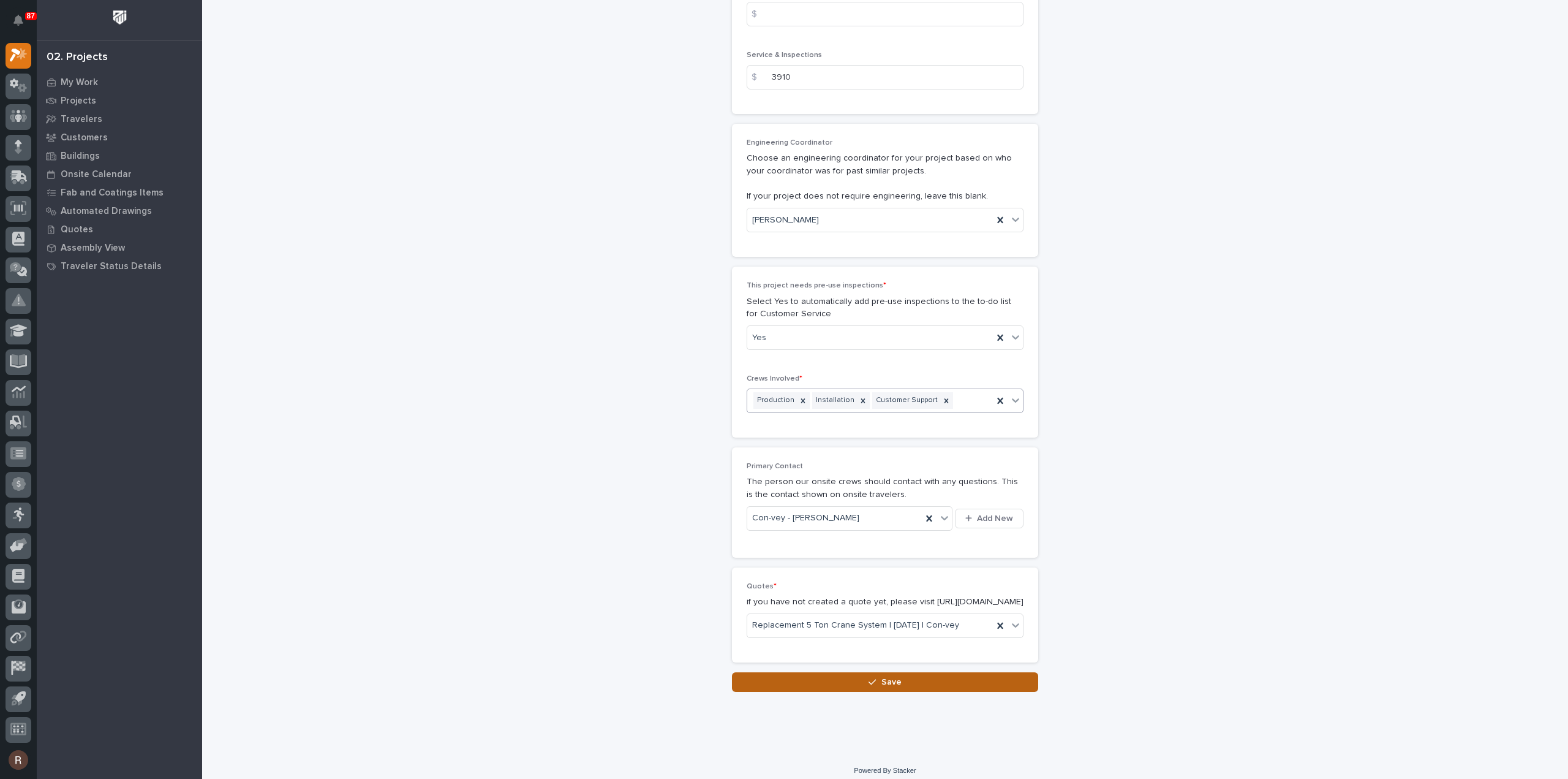
click at [889, 676] on span "Save" at bounding box center [892, 682] width 20 height 11
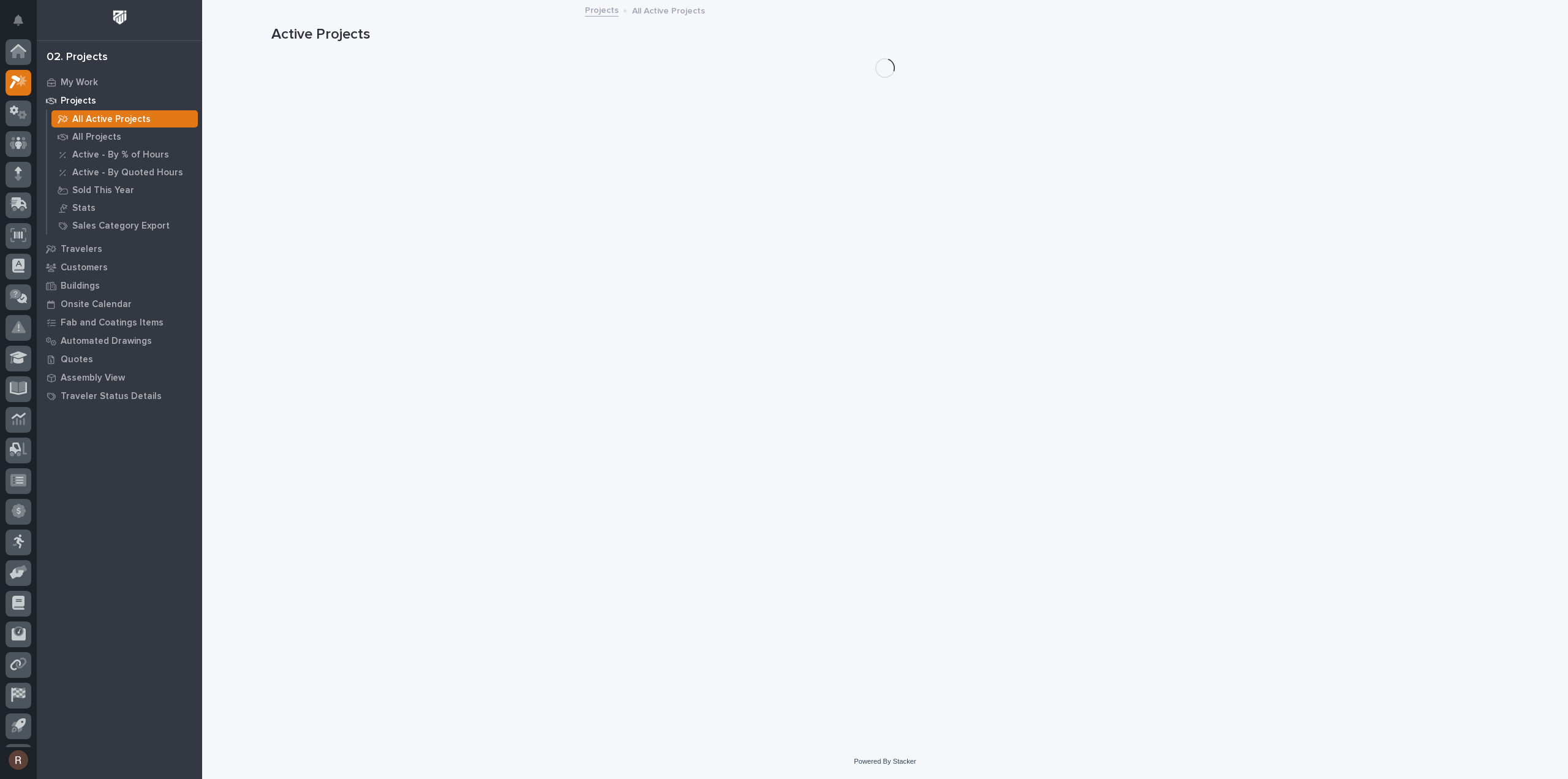
scroll to position [27, 0]
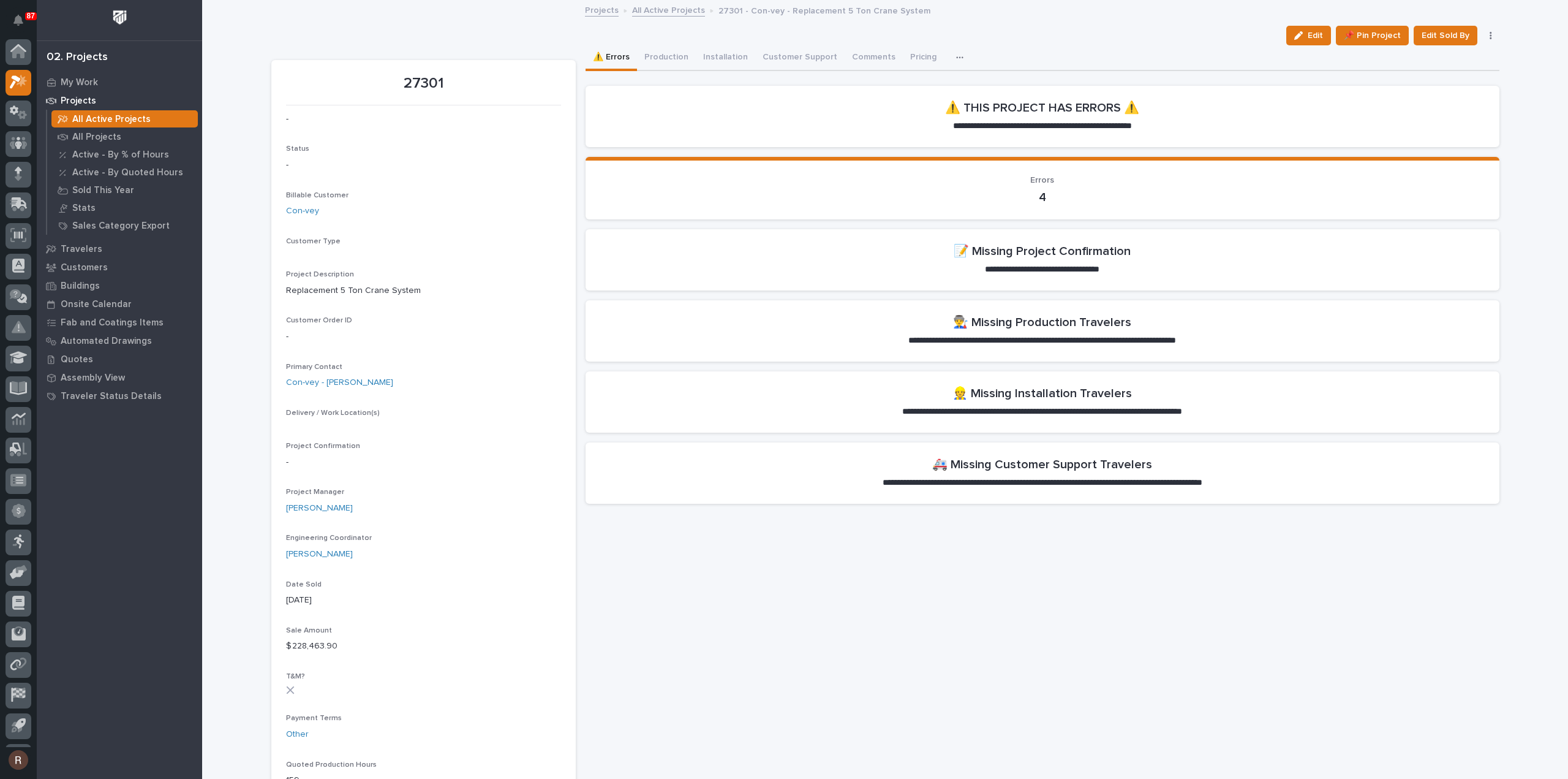
scroll to position [27, 0]
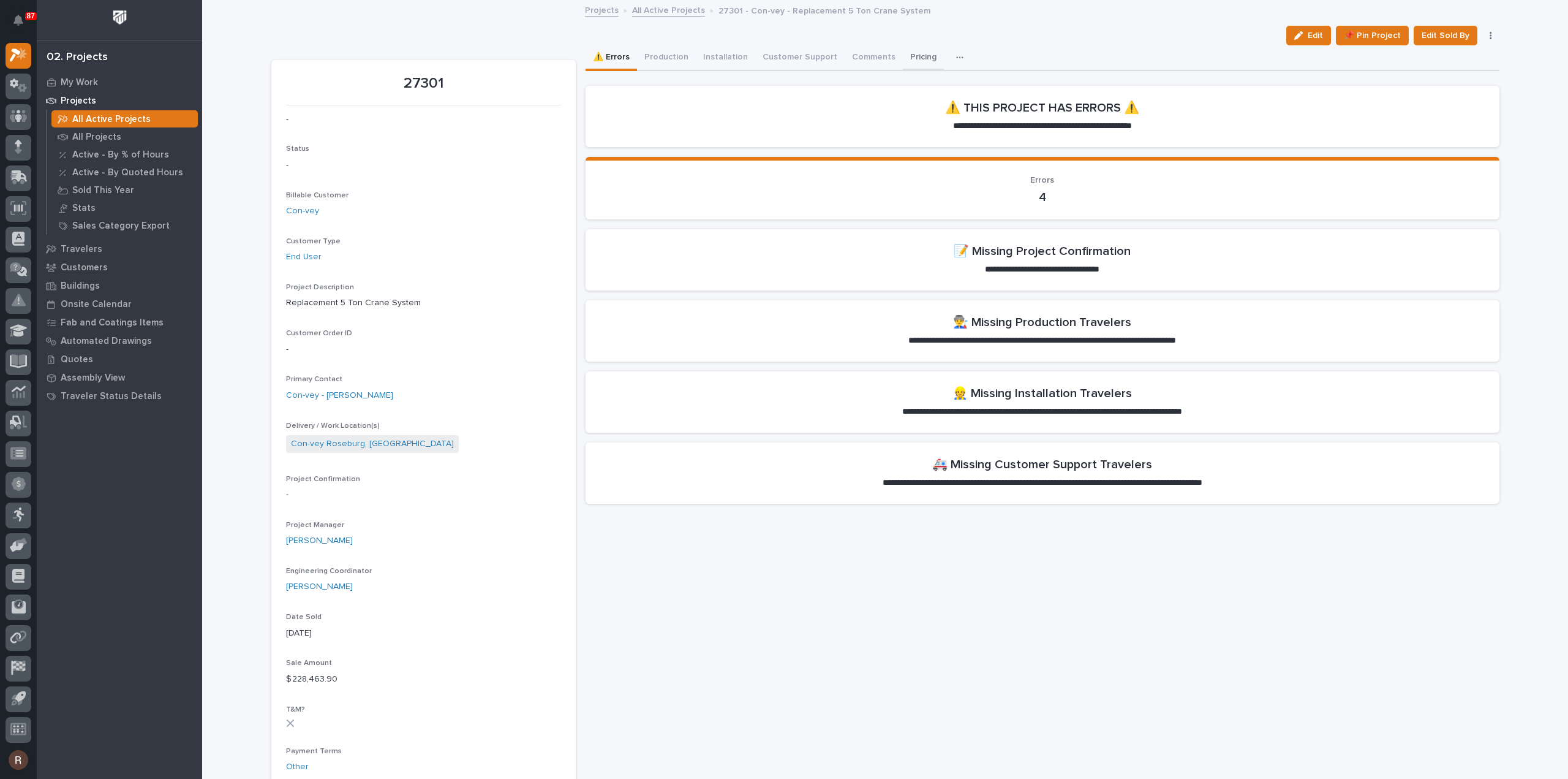
click at [905, 53] on button "Pricing" at bounding box center [924, 58] width 41 height 26
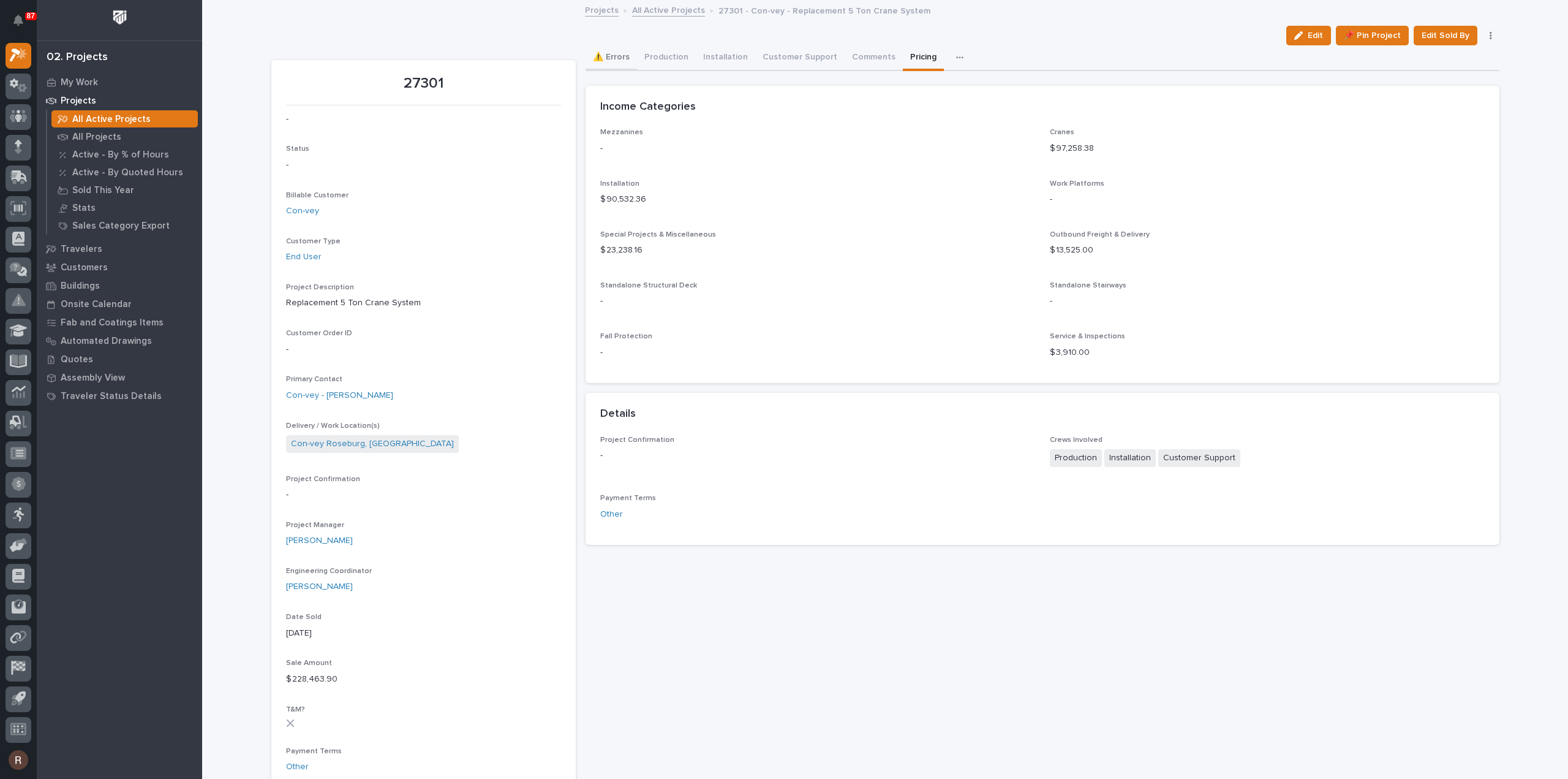
click at [598, 54] on button "⚠️ Errors" at bounding box center [611, 58] width 52 height 26
